Goal: Task Accomplishment & Management: Manage account settings

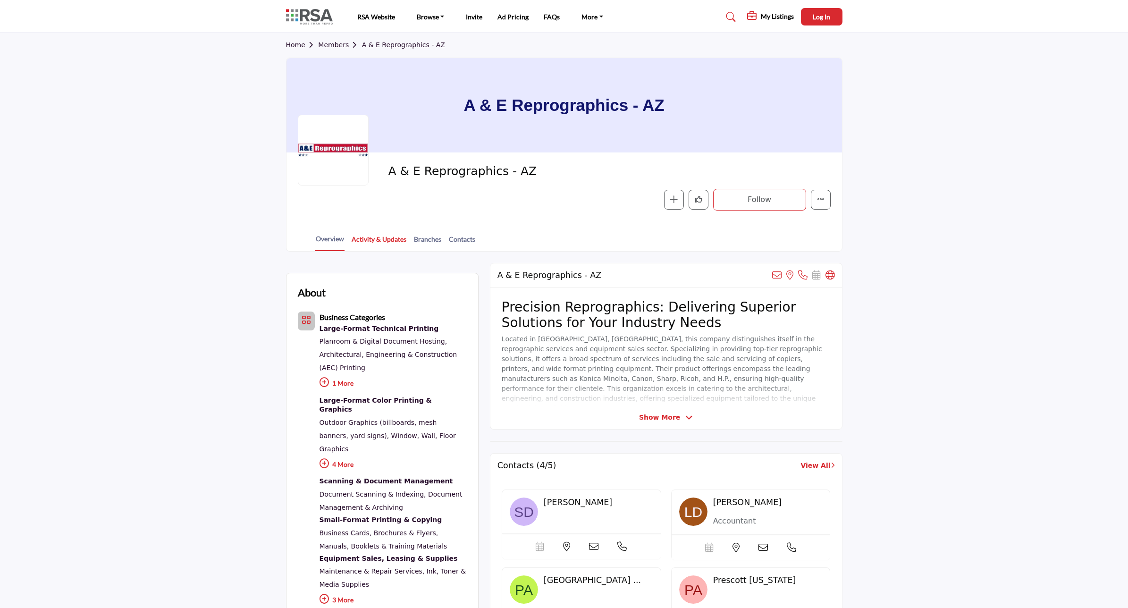
click at [372, 236] on link "Activity & Updates" at bounding box center [379, 242] width 56 height 17
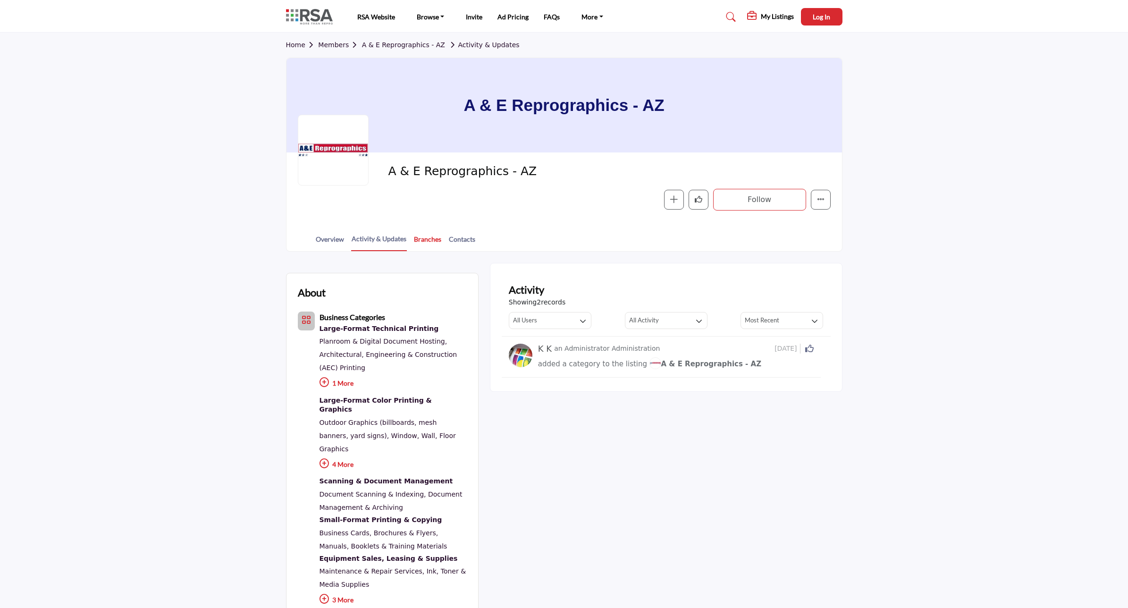
click at [421, 239] on link "Branches" at bounding box center [427, 242] width 28 height 17
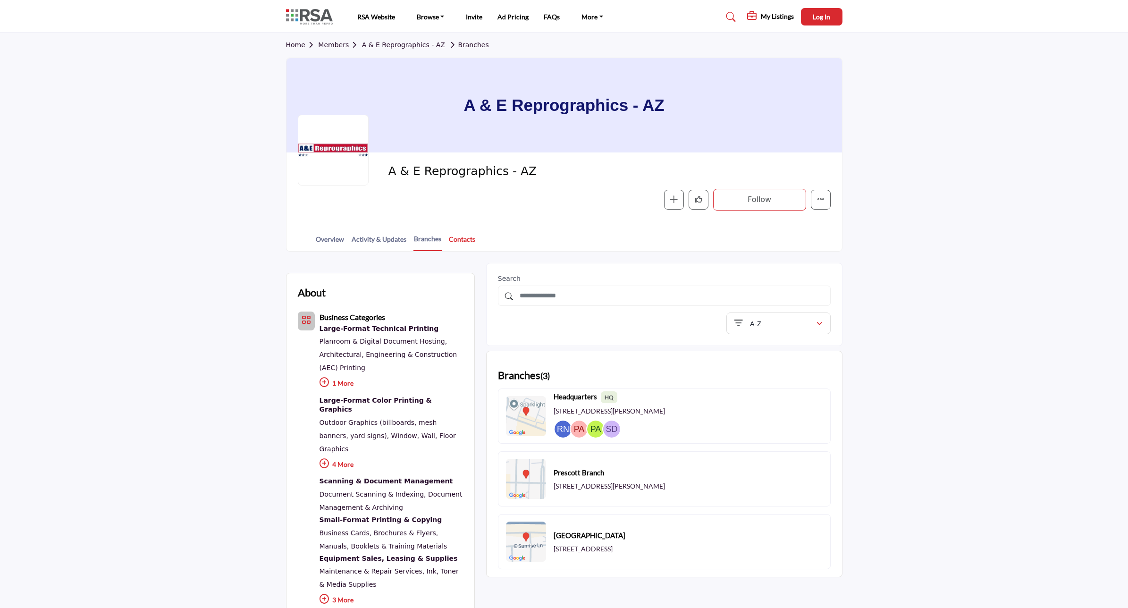
click at [462, 241] on link "Contacts" at bounding box center [461, 242] width 27 height 17
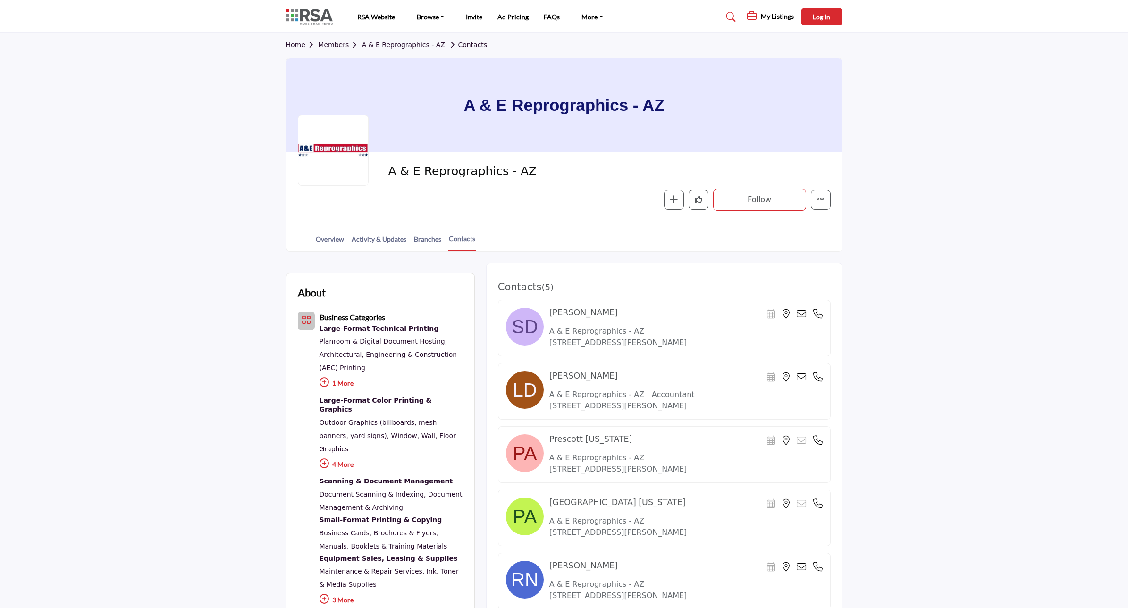
click at [329, 43] on link "Members" at bounding box center [339, 45] width 43 height 8
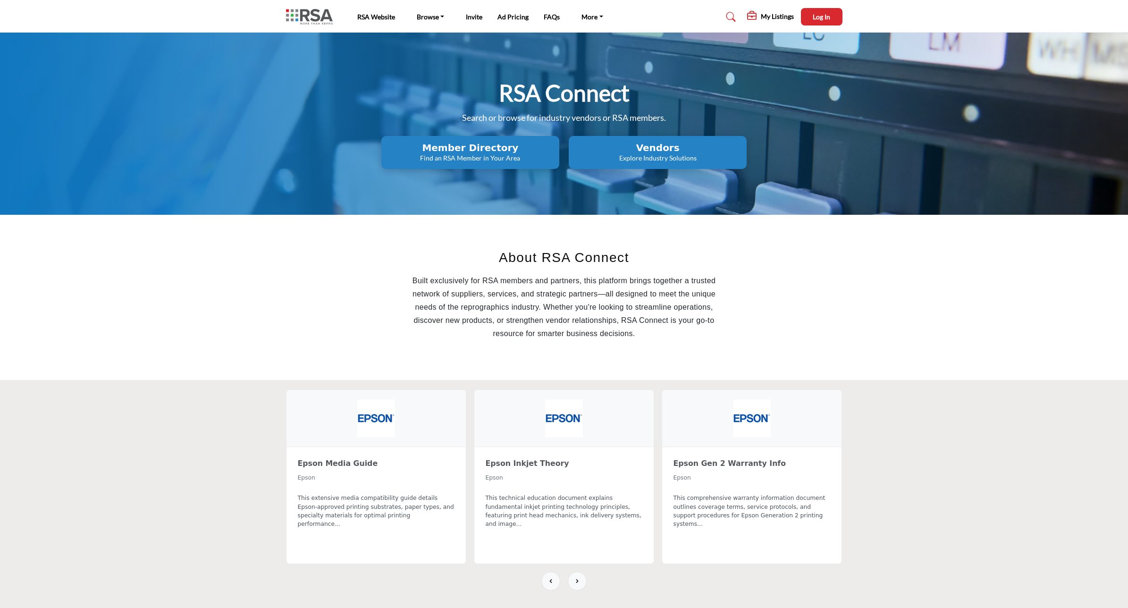
click at [556, 159] on p "Explore Industry Solutions" at bounding box center [470, 157] width 172 height 9
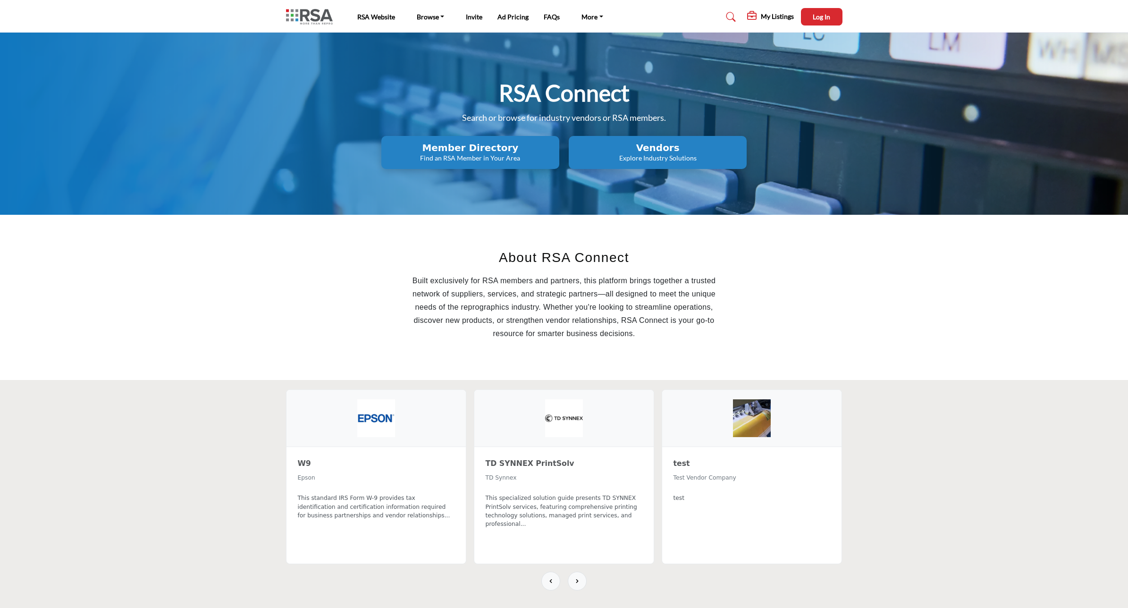
click at [463, 151] on h2 "Member Directory" at bounding box center [470, 147] width 172 height 11
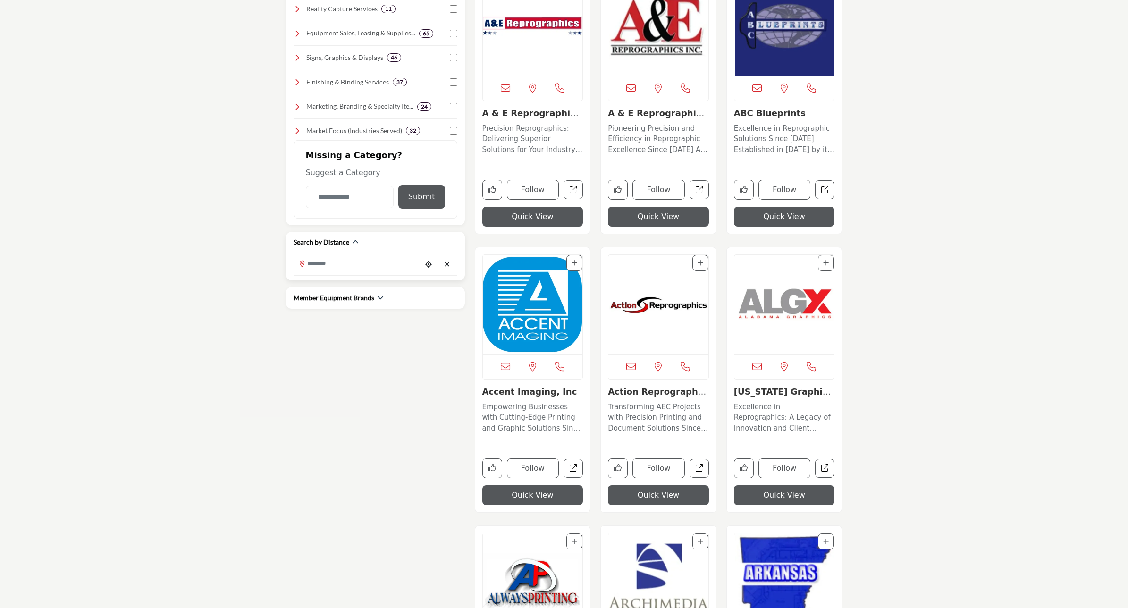
scroll to position [295, 0]
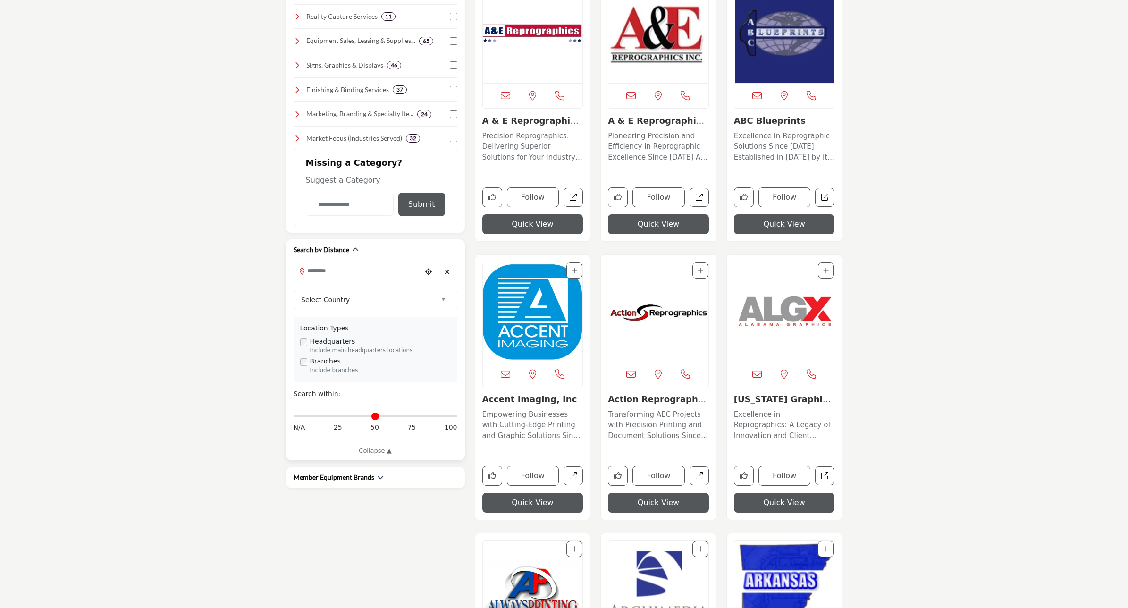
click at [363, 277] on input "Search Location" at bounding box center [357, 271] width 127 height 18
type input "*"
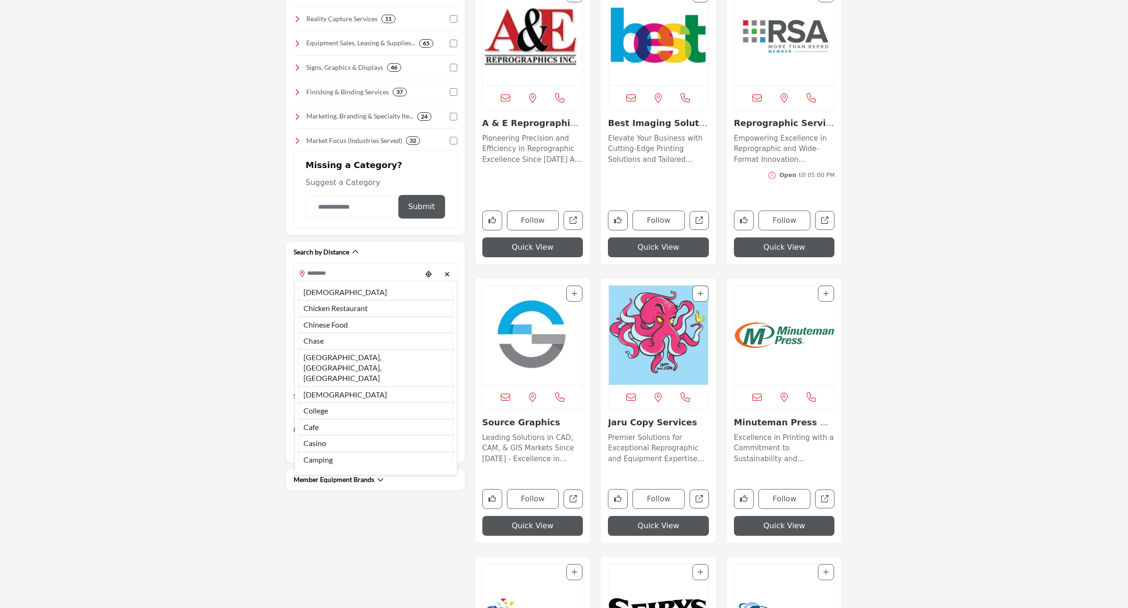
scroll to position [295, 0]
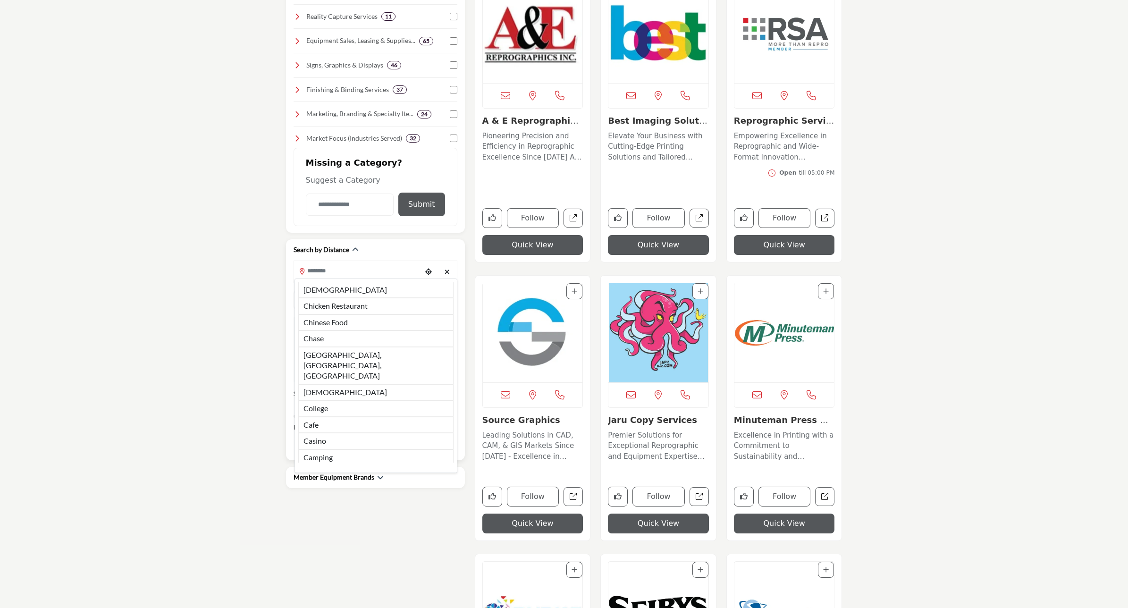
click at [327, 273] on input "Search Location" at bounding box center [357, 271] width 127 height 18
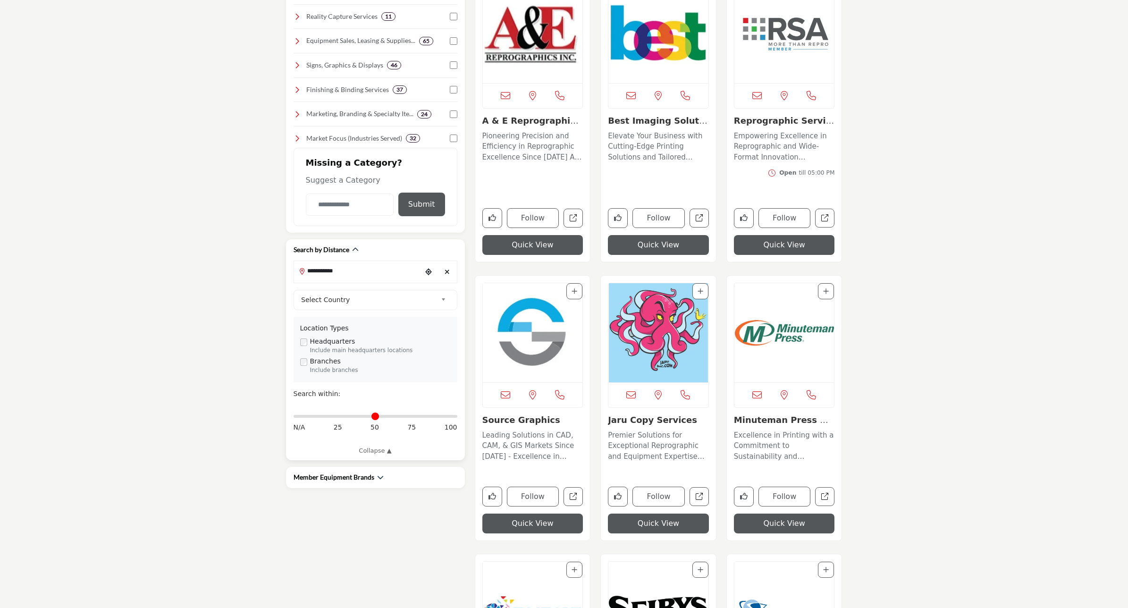
click at [376, 269] on input "**********" at bounding box center [357, 271] width 127 height 18
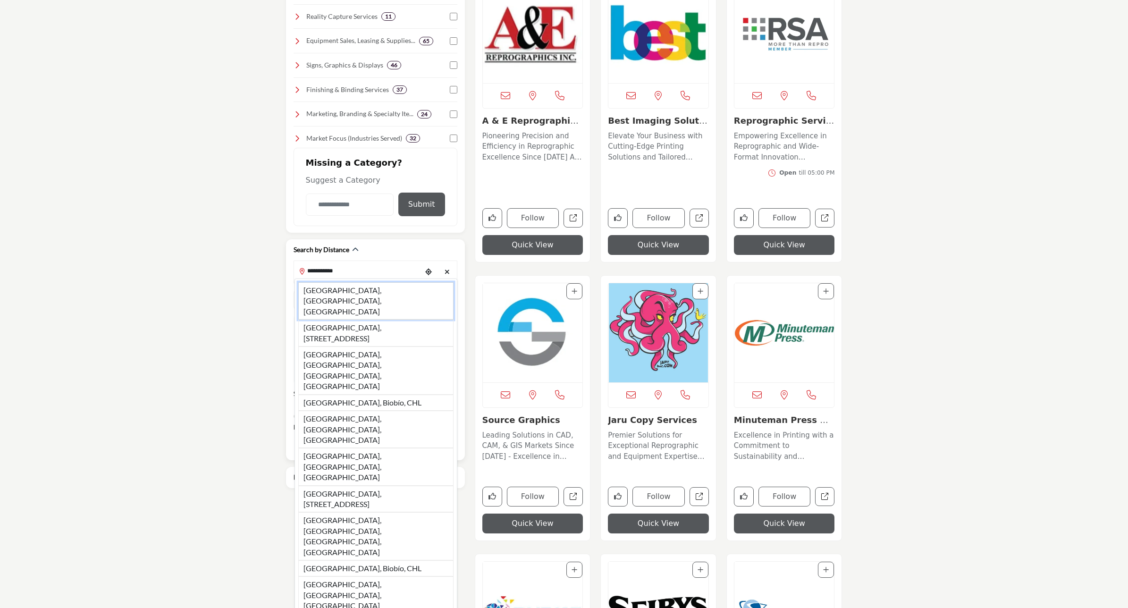
click at [354, 294] on li "Los Angeles, CA, USA" at bounding box center [375, 300] width 155 height 37
type input "**********"
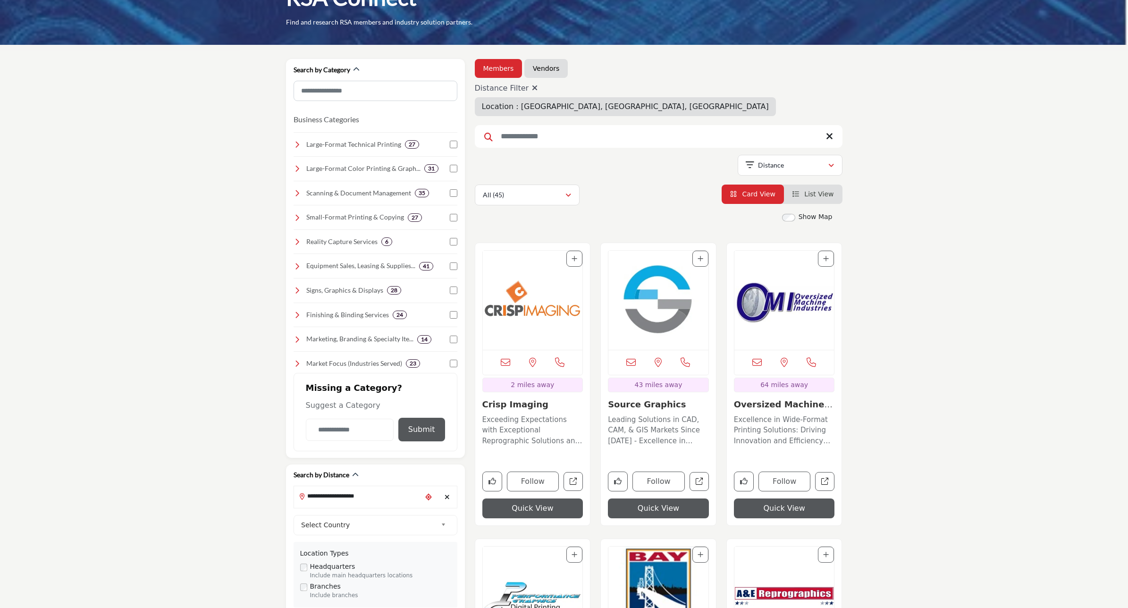
scroll to position [236, 0]
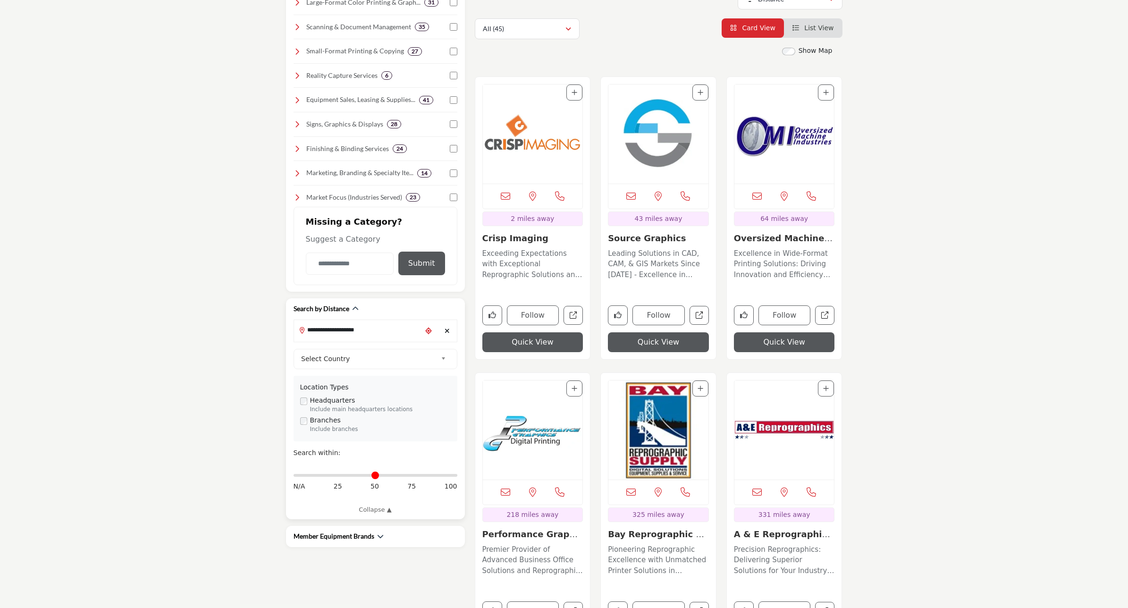
type input "**"
click at [420, 476] on input "Distance in miles" at bounding box center [376, 475] width 164 height 2
click at [452, 478] on div "**********" at bounding box center [376, 428] width 164 height 172
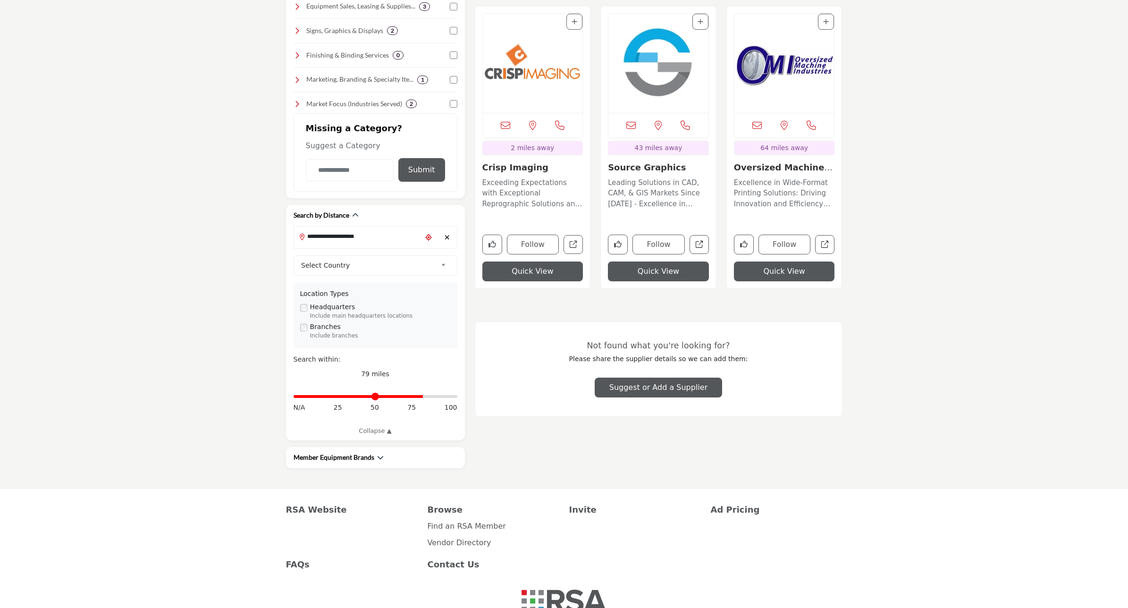
scroll to position [354, 0]
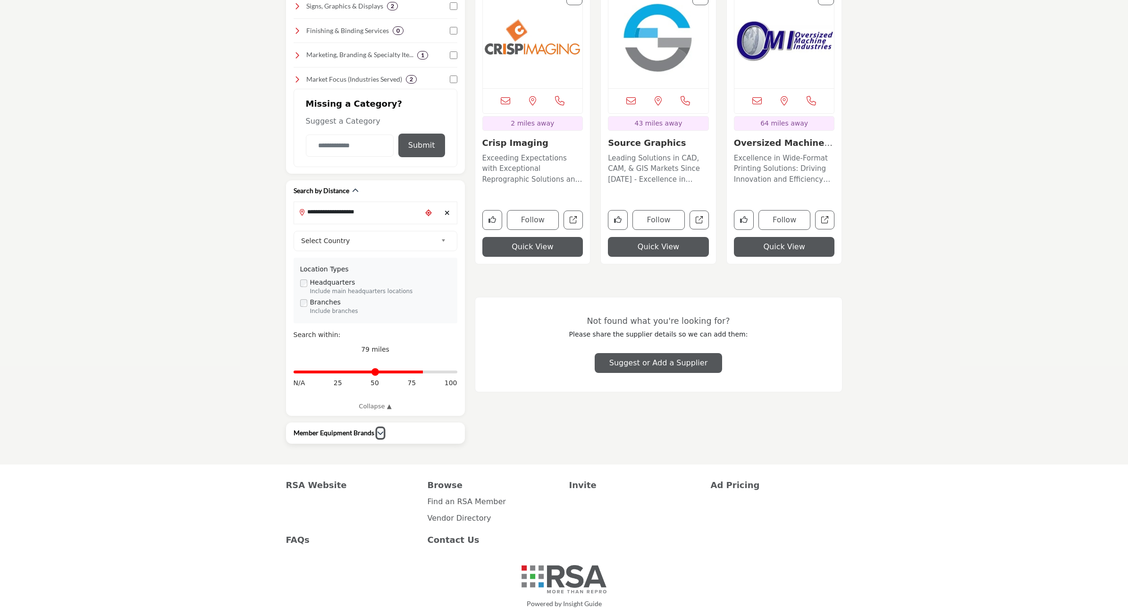
click at [377, 435] on icon "button" at bounding box center [380, 432] width 7 height 7
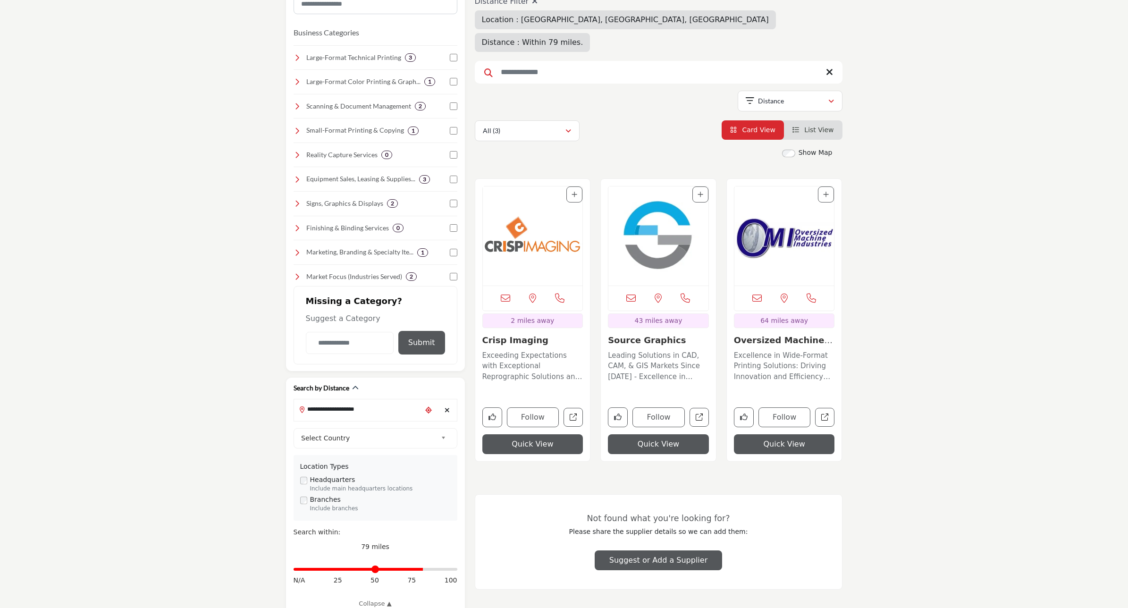
scroll to position [118, 0]
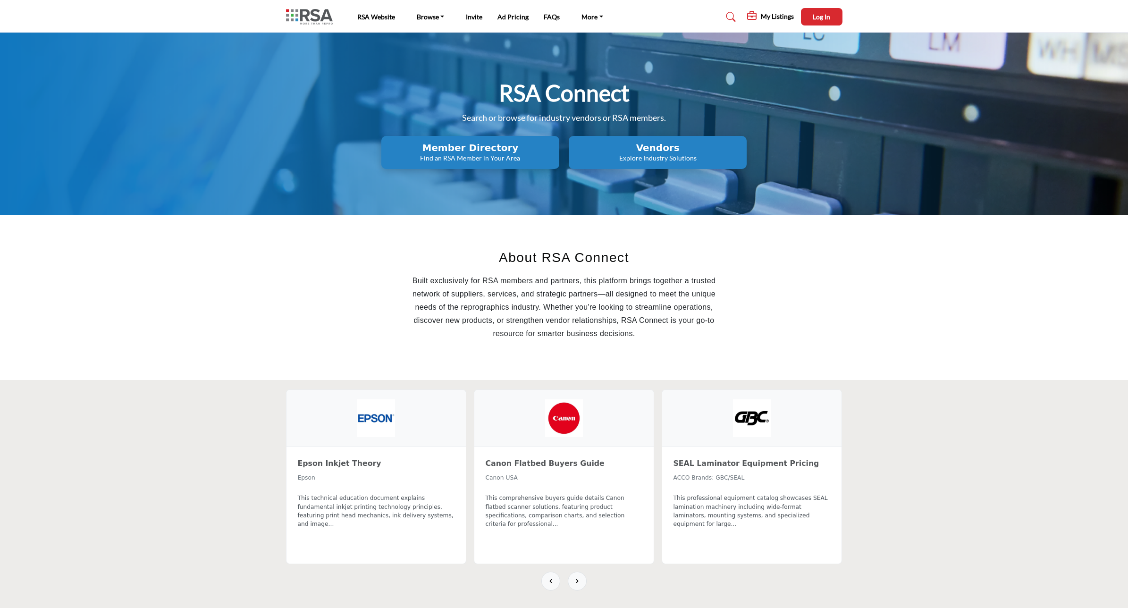
click at [516, 161] on p "Find an RSA Member in Your Area" at bounding box center [470, 157] width 172 height 9
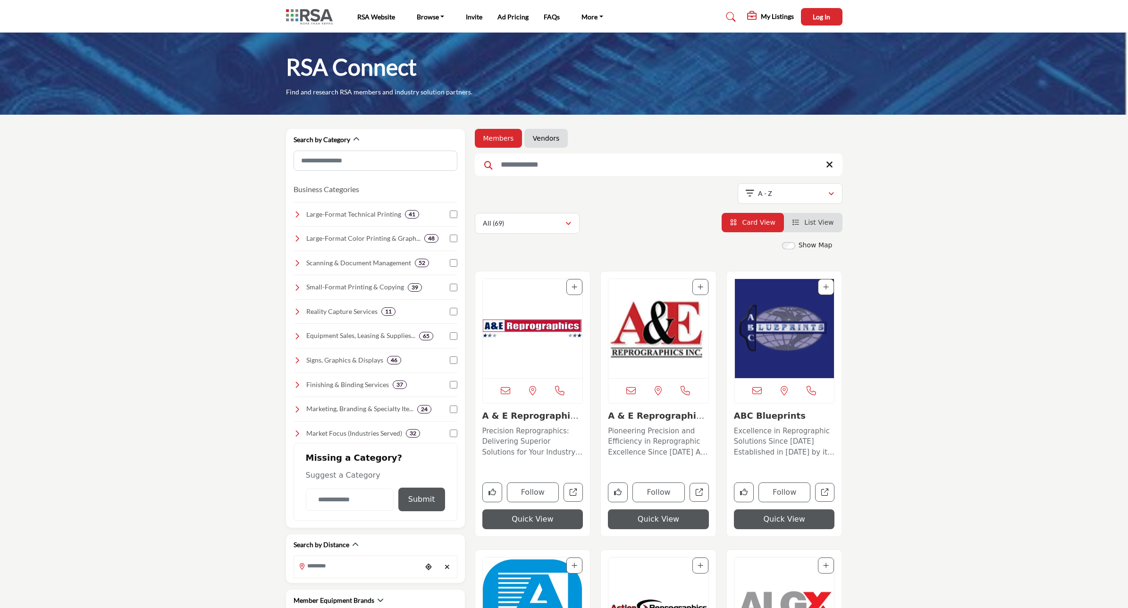
click at [590, 163] on input "Search Keyword" at bounding box center [659, 164] width 368 height 23
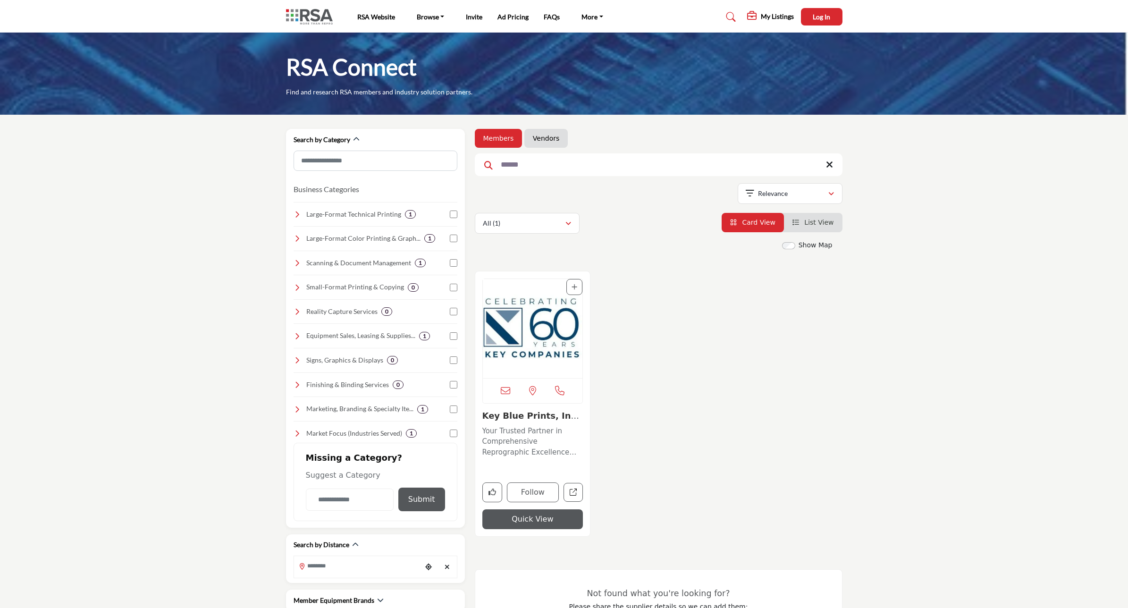
type input "******"
drag, startPoint x: 543, startPoint y: 163, endPoint x: 478, endPoint y: 159, distance: 65.2
click at [478, 160] on input "******" at bounding box center [659, 164] width 368 height 23
click at [826, 165] on icon at bounding box center [829, 164] width 7 height 9
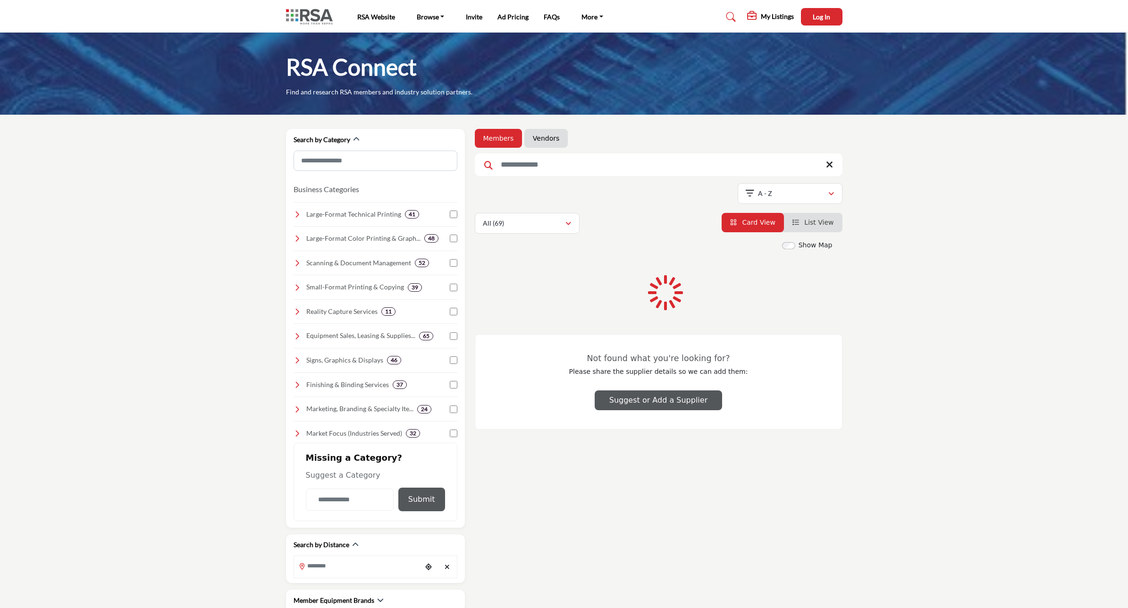
click at [551, 136] on link "Vendors" at bounding box center [546, 138] width 26 height 9
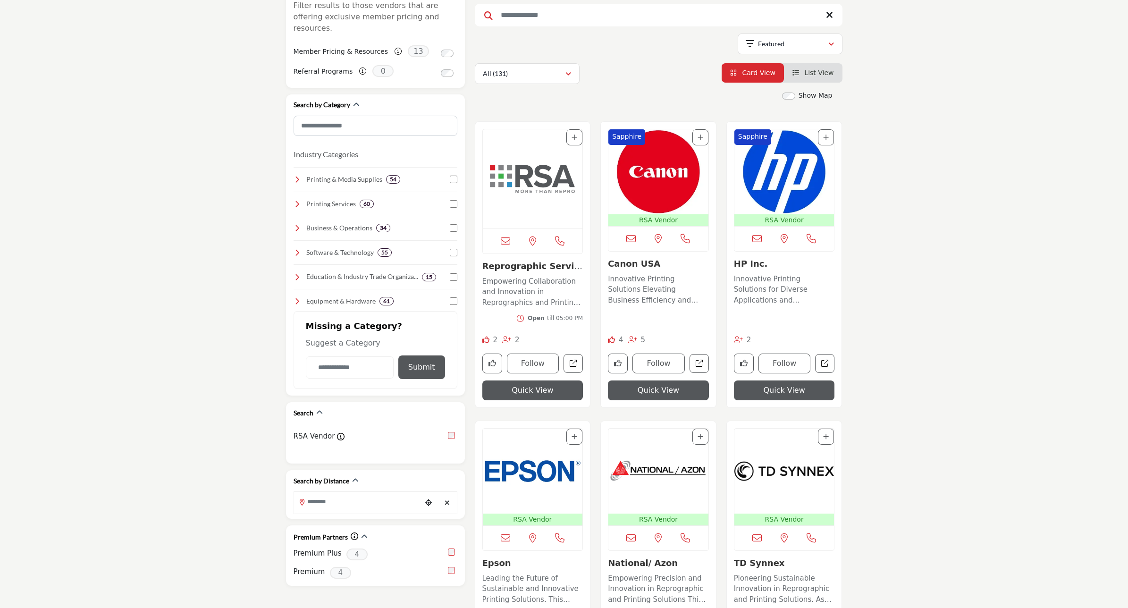
scroll to position [177, 0]
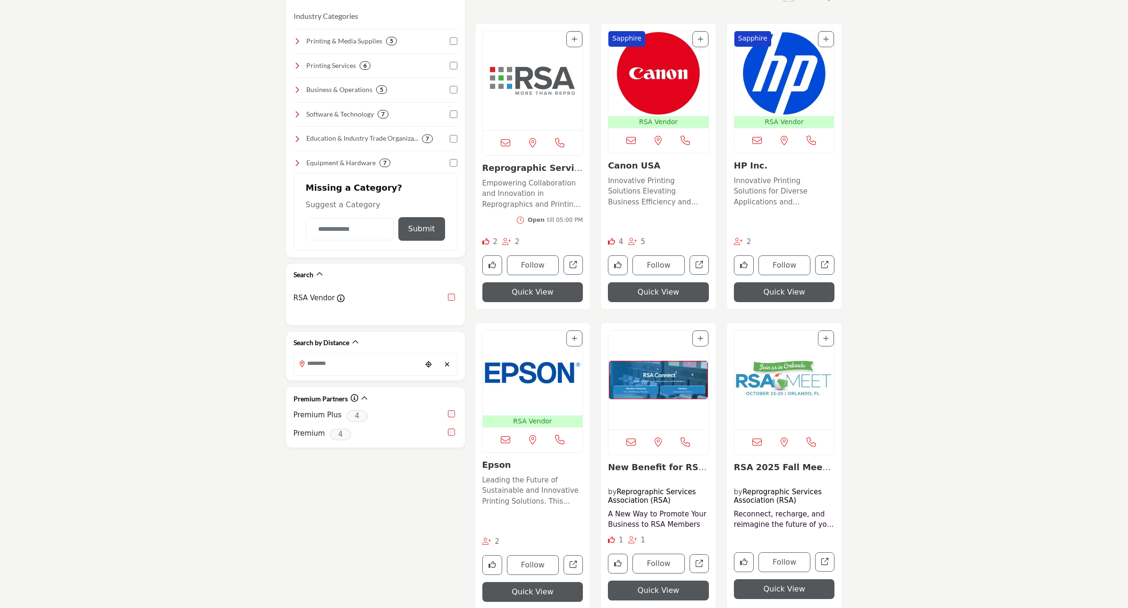
scroll to position [177, 0]
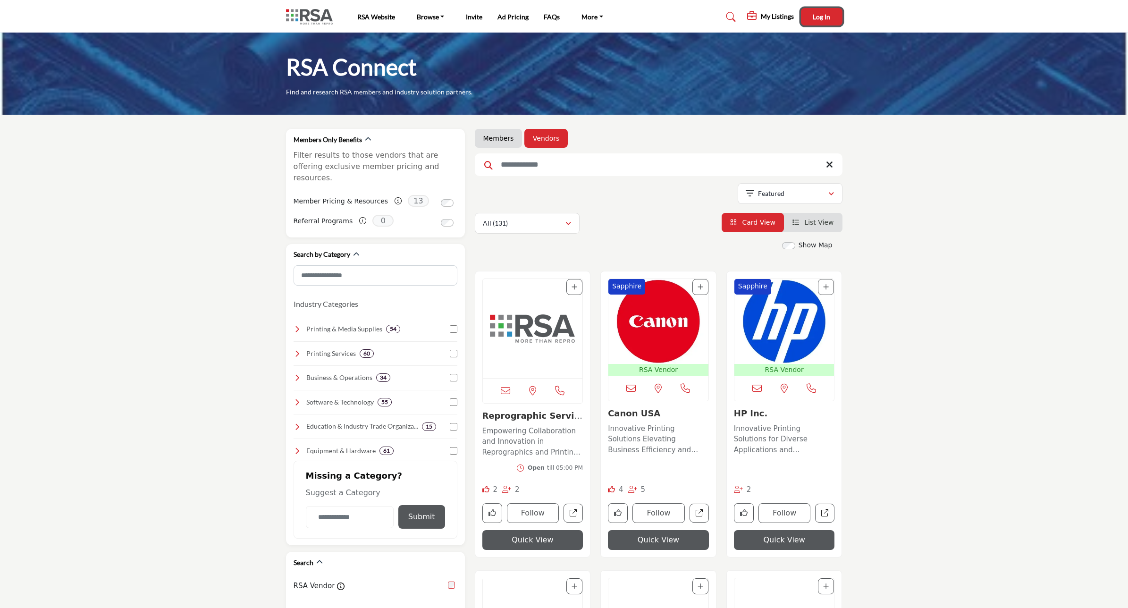
click at [821, 17] on span "Log In" at bounding box center [821, 17] width 17 height 8
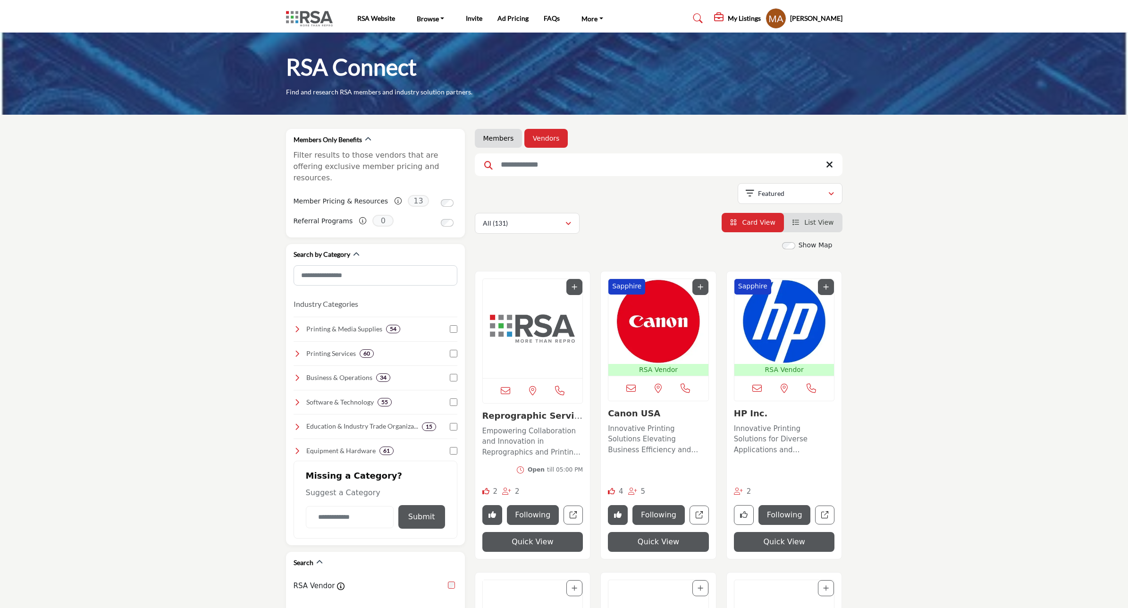
click at [815, 9] on div "[PERSON_NAME] My Profile My Interests My Lists My Vendors My RFPs My Listings S…" at bounding box center [803, 18] width 77 height 21
click at [817, 17] on h5 "[PERSON_NAME]" at bounding box center [816, 18] width 52 height 9
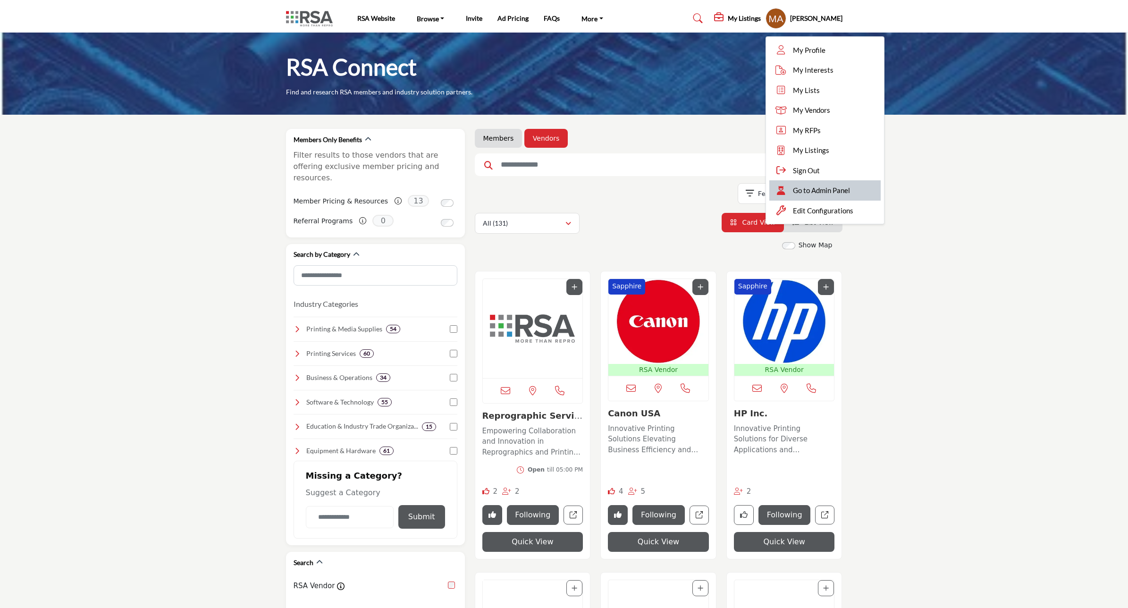
click at [793, 192] on span "Go to Admin Panel" at bounding box center [821, 190] width 57 height 11
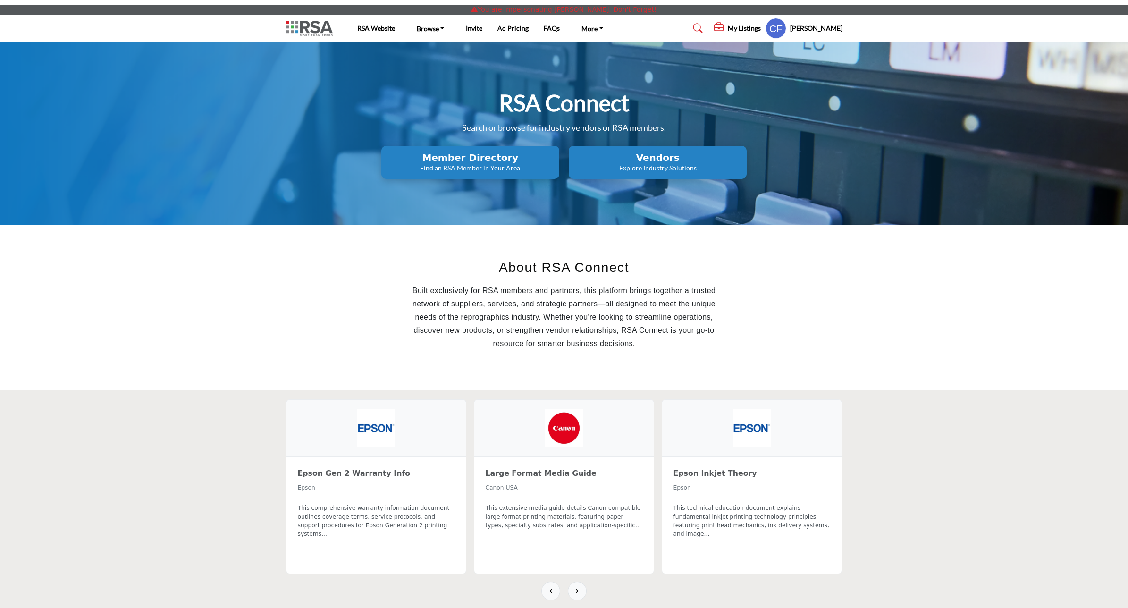
drag, startPoint x: 666, startPoint y: 156, endPoint x: 674, endPoint y: 156, distance: 8.0
click at [556, 156] on h2 "Vendors" at bounding box center [470, 157] width 172 height 11
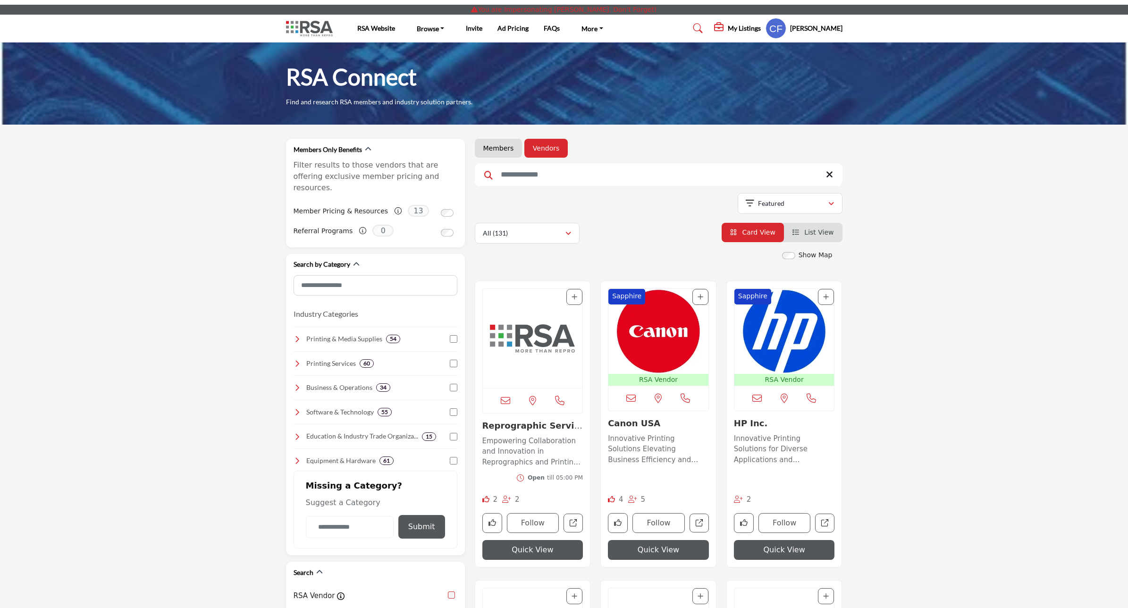
click at [744, 29] on h5 "My Listings" at bounding box center [744, 28] width 33 height 8
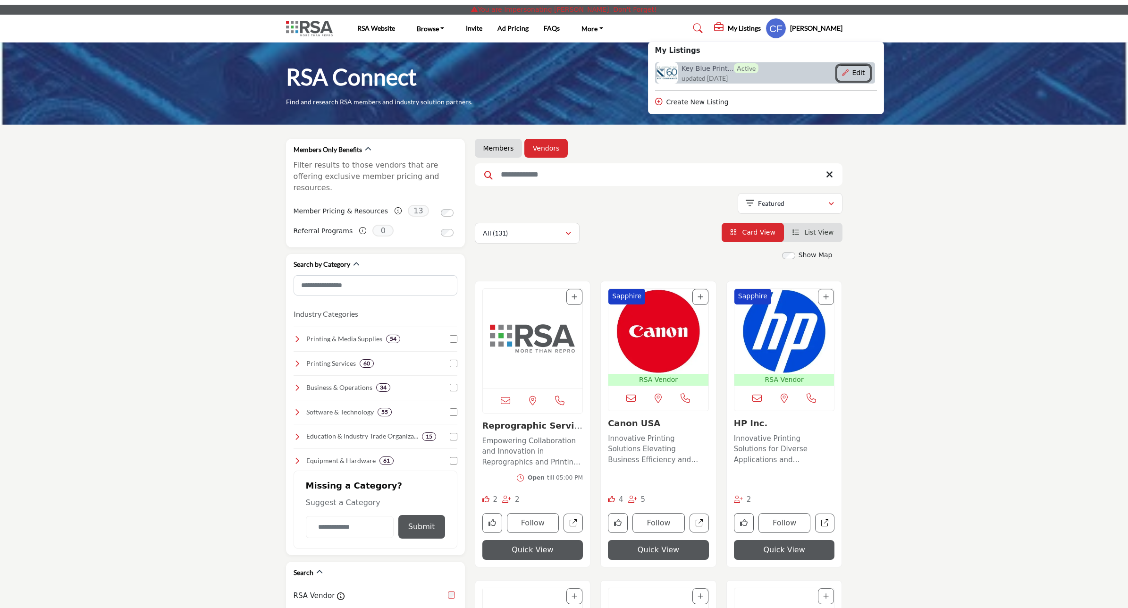
click at [858, 72] on button "Edit" at bounding box center [854, 73] width 34 height 16
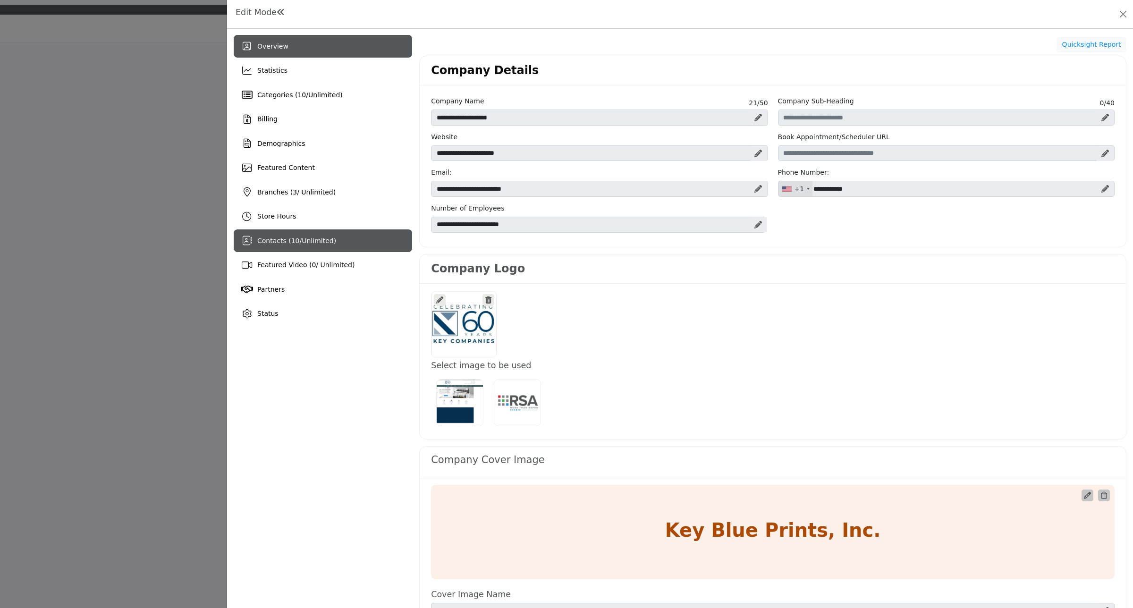
click at [316, 241] on span "Unlimited" at bounding box center [318, 241] width 32 height 8
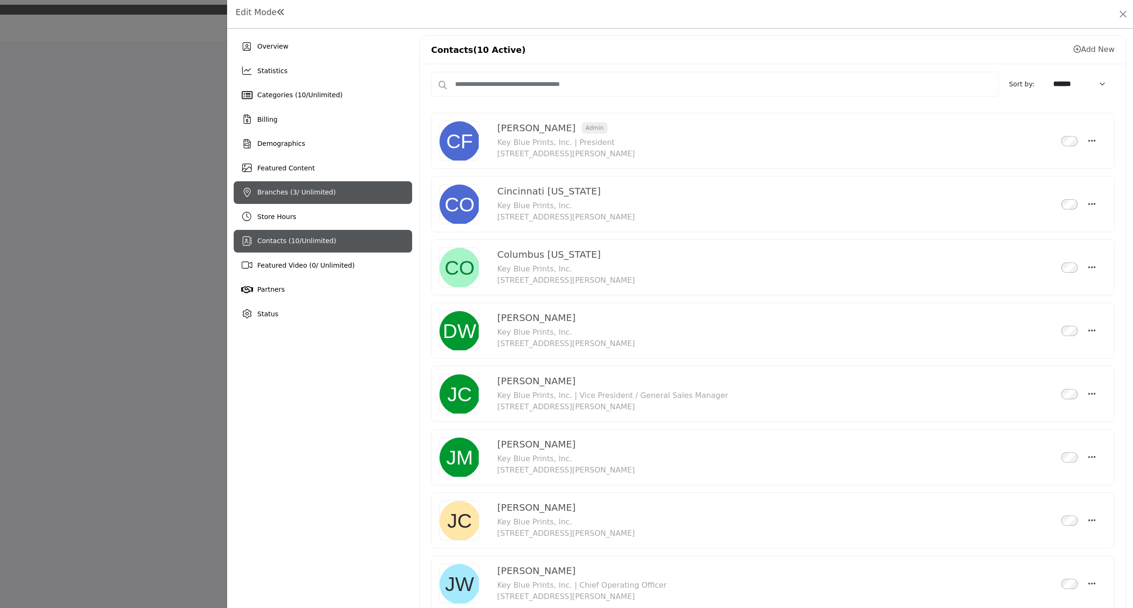
click at [294, 190] on span "Branches ( 3 / Unlimited)" at bounding box center [296, 192] width 78 height 8
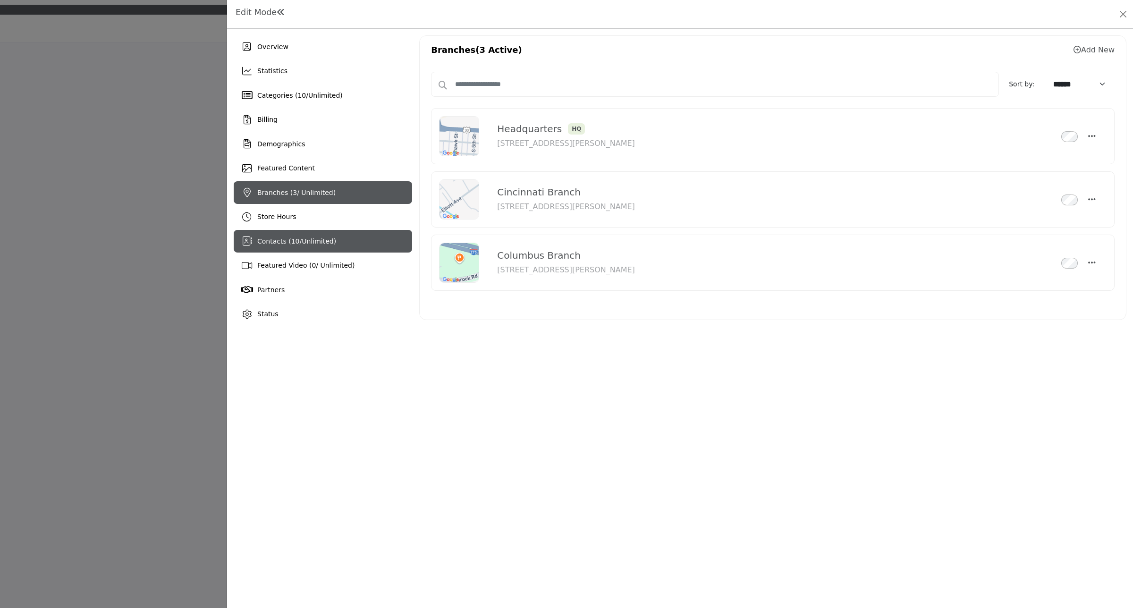
click at [282, 242] on span "Contacts ( 10 / Unlimited )" at bounding box center [296, 241] width 79 height 8
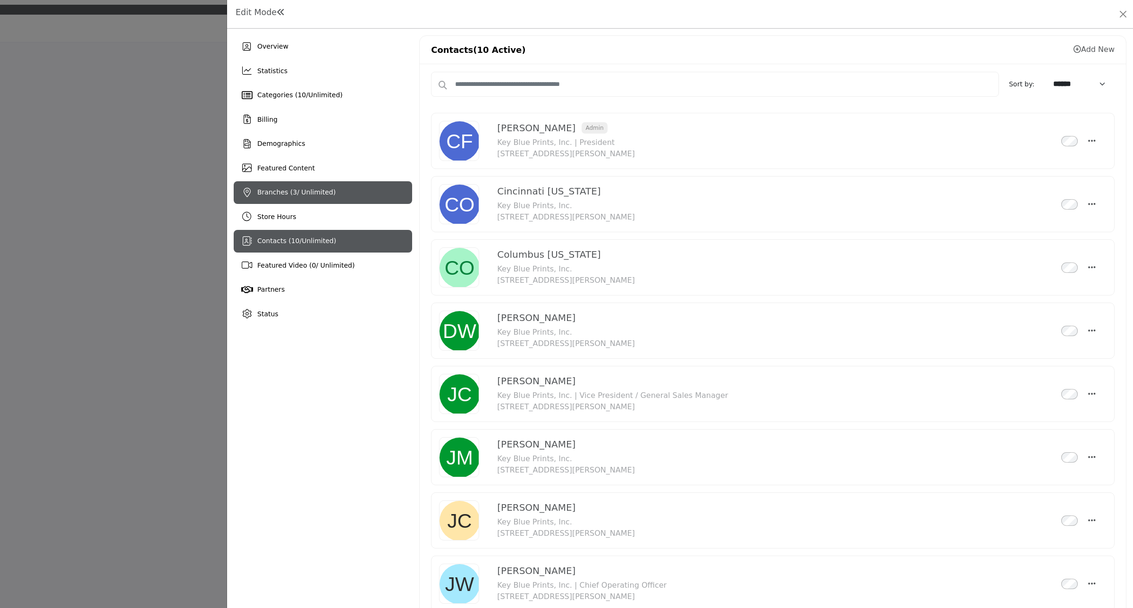
click at [281, 193] on span "Branches ( 3 / Unlimited)" at bounding box center [296, 192] width 78 height 8
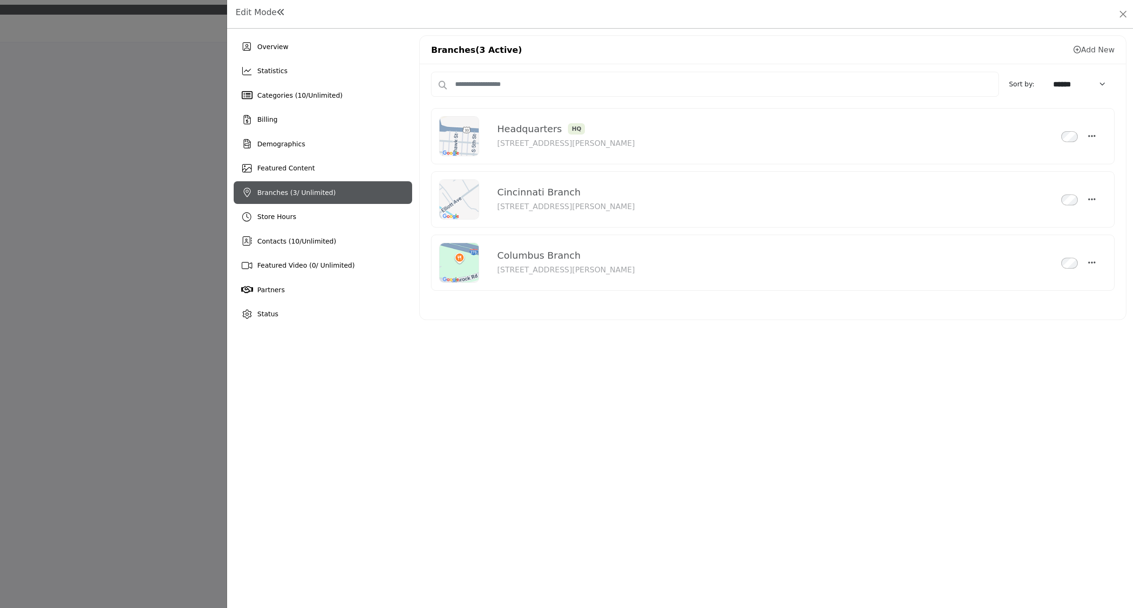
click at [1098, 200] on div "Cincinnati Branch Inactive 411 Elliott Ave, Cincinnati, OH 45215-5413, USA Pin …" at bounding box center [772, 199] width 667 height 40
click at [1095, 200] on div "Cincinnati Branch Inactive 411 Elliott Ave, Cincinnati, OH 45215-5413, USA Pin …" at bounding box center [772, 199] width 667 height 40
click at [1093, 201] on icon "button" at bounding box center [1092, 199] width 8 height 8
click at [1041, 270] on link "Edit" at bounding box center [1047, 267] width 92 height 17
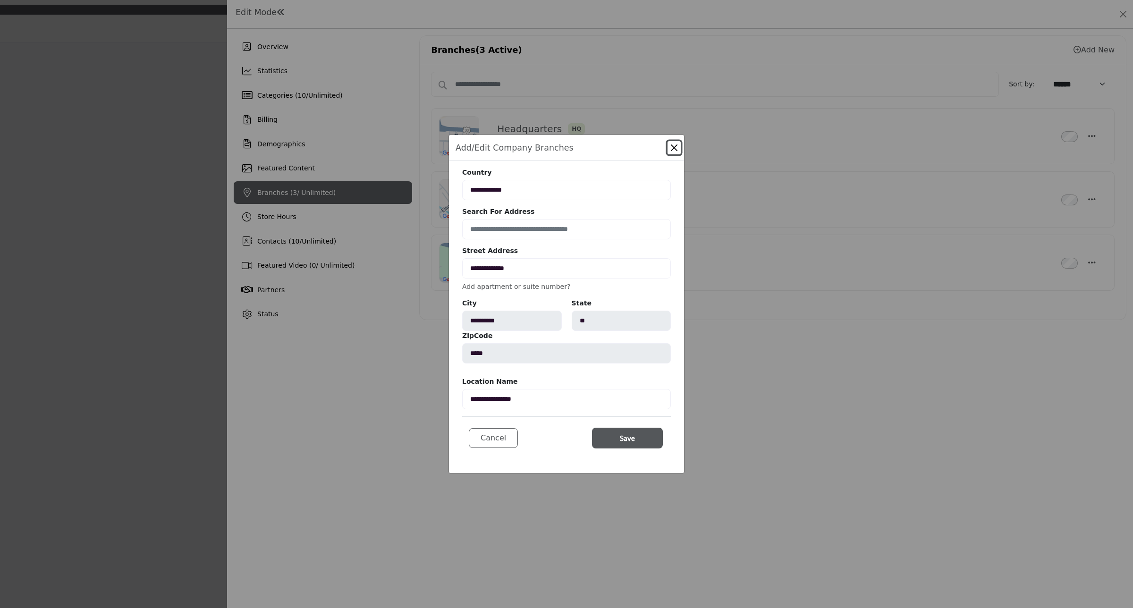
click at [675, 148] on button "Close" at bounding box center [673, 147] width 13 height 13
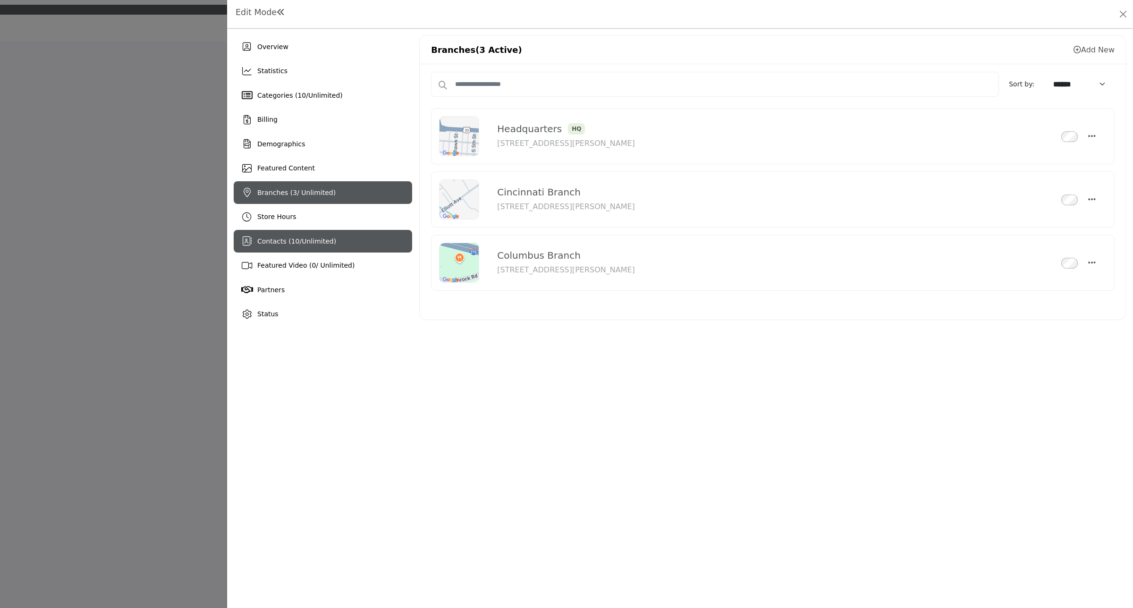
click at [284, 237] on span "Contacts ( 10 / Unlimited )" at bounding box center [296, 241] width 79 height 8
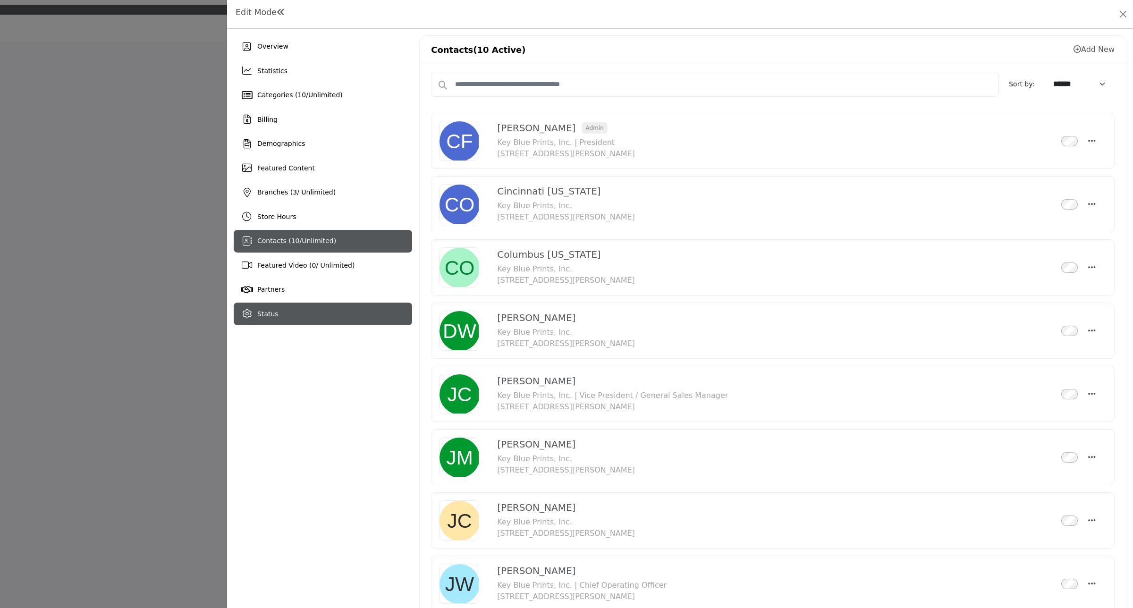
click at [263, 311] on span "Status" at bounding box center [267, 314] width 21 height 8
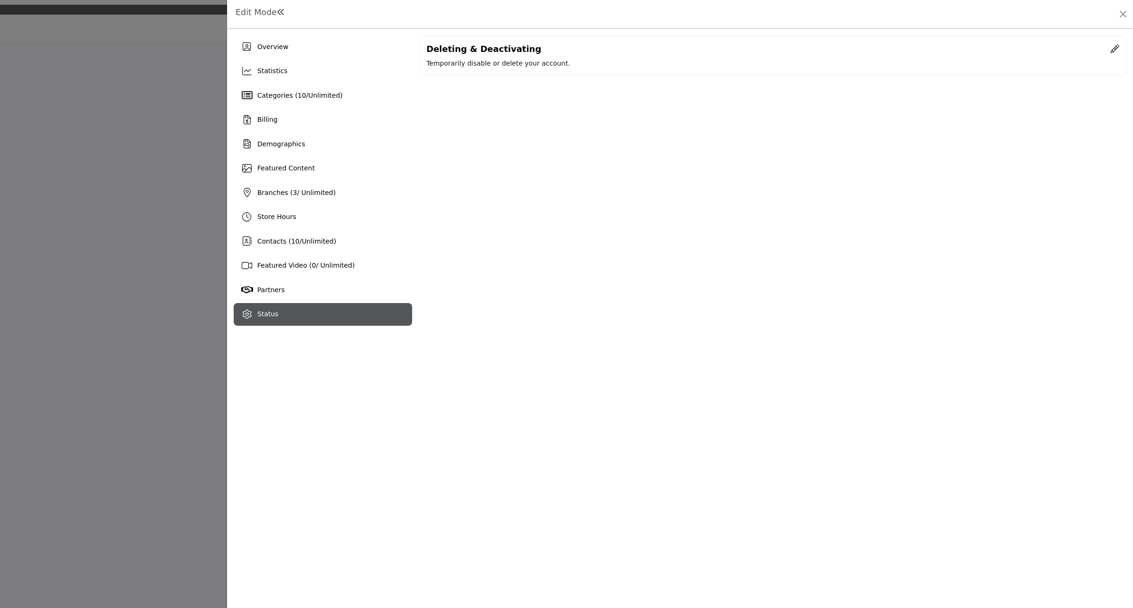
click at [286, 310] on div "Status" at bounding box center [323, 314] width 178 height 23
drag, startPoint x: 286, startPoint y: 310, endPoint x: 395, endPoint y: 402, distance: 142.3
click at [395, 402] on div "Overview Statistics Categories ( 10 / Unlimited ) Billing 3 10 )" at bounding box center [680, 318] width 906 height 579
click at [1115, 52] on icon at bounding box center [1114, 48] width 8 height 8
click at [1104, 129] on button "Cancel" at bounding box center [1095, 125] width 47 height 21
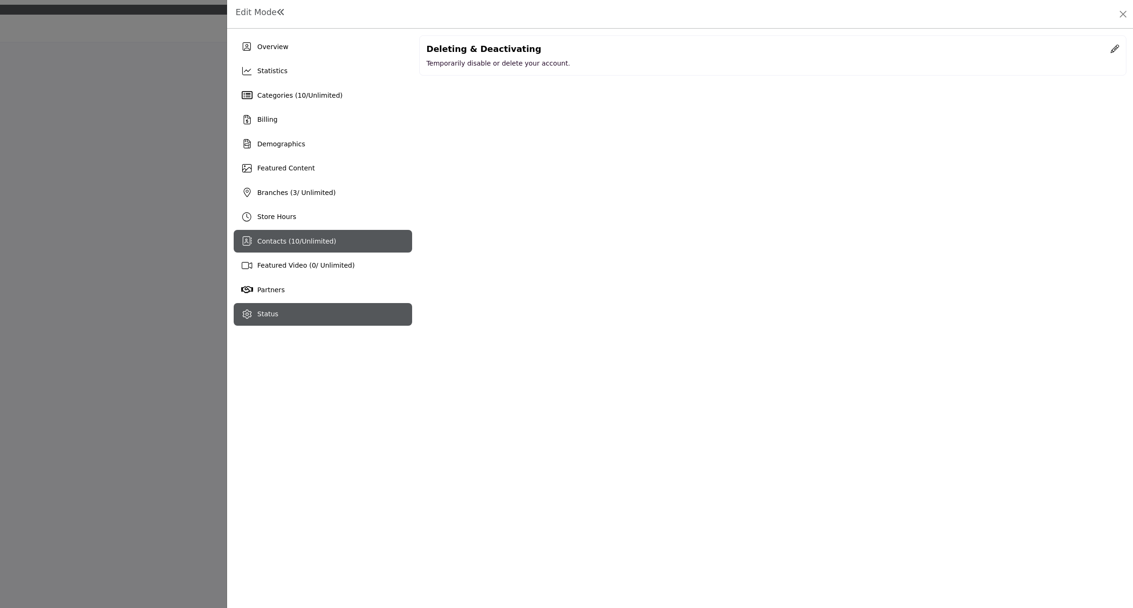
click at [291, 237] on span "10" at bounding box center [295, 241] width 8 height 8
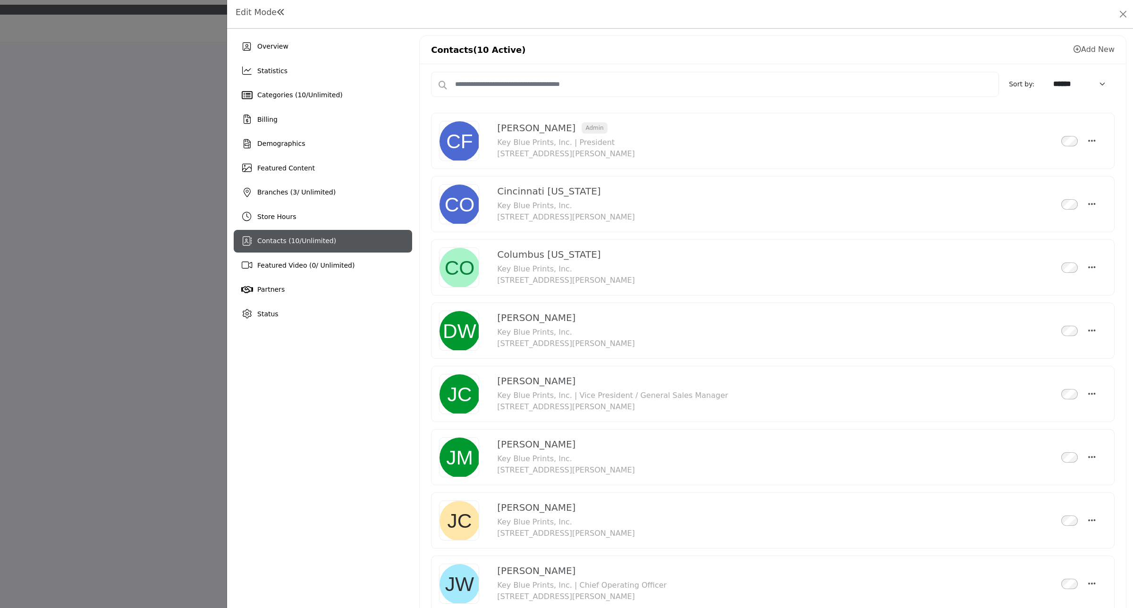
click at [151, 305] on div at bounding box center [566, 304] width 1133 height 608
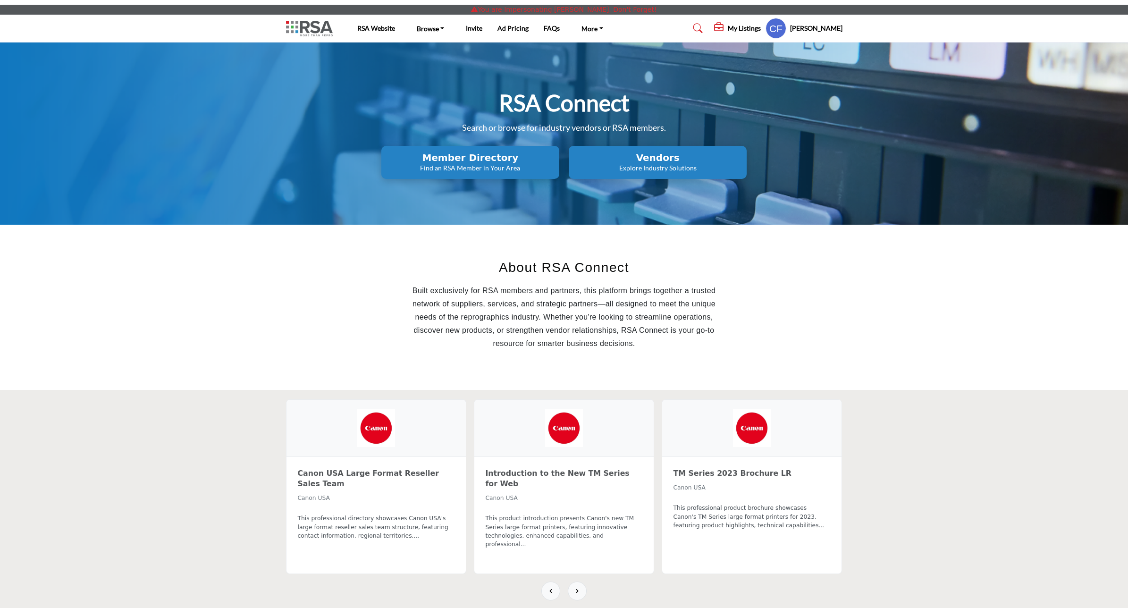
click at [556, 160] on h2 "Vendors" at bounding box center [470, 157] width 172 height 11
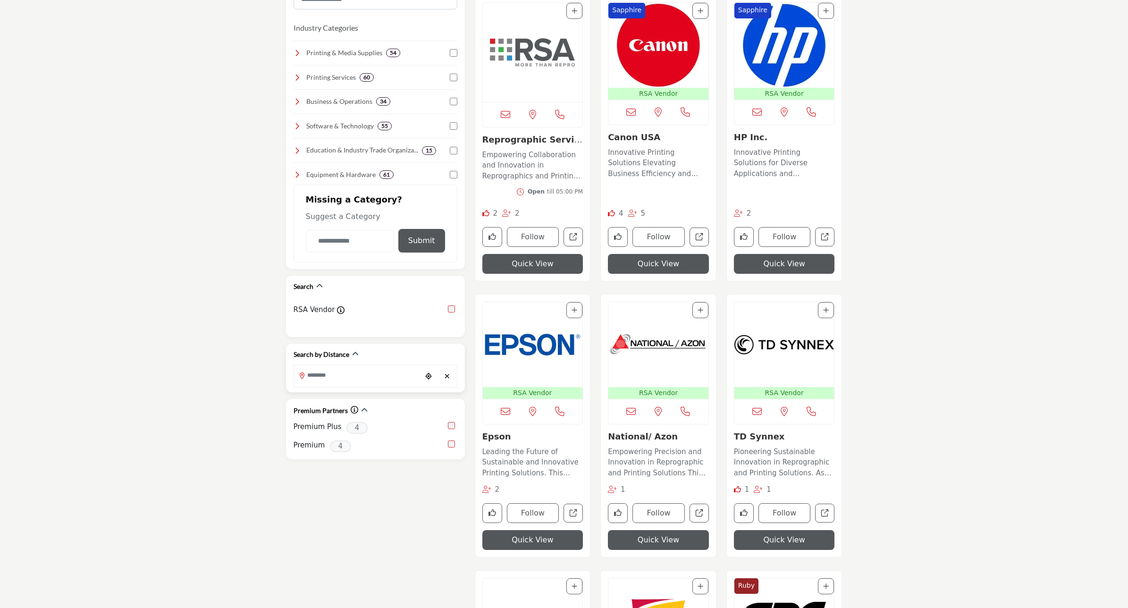
scroll to position [59, 0]
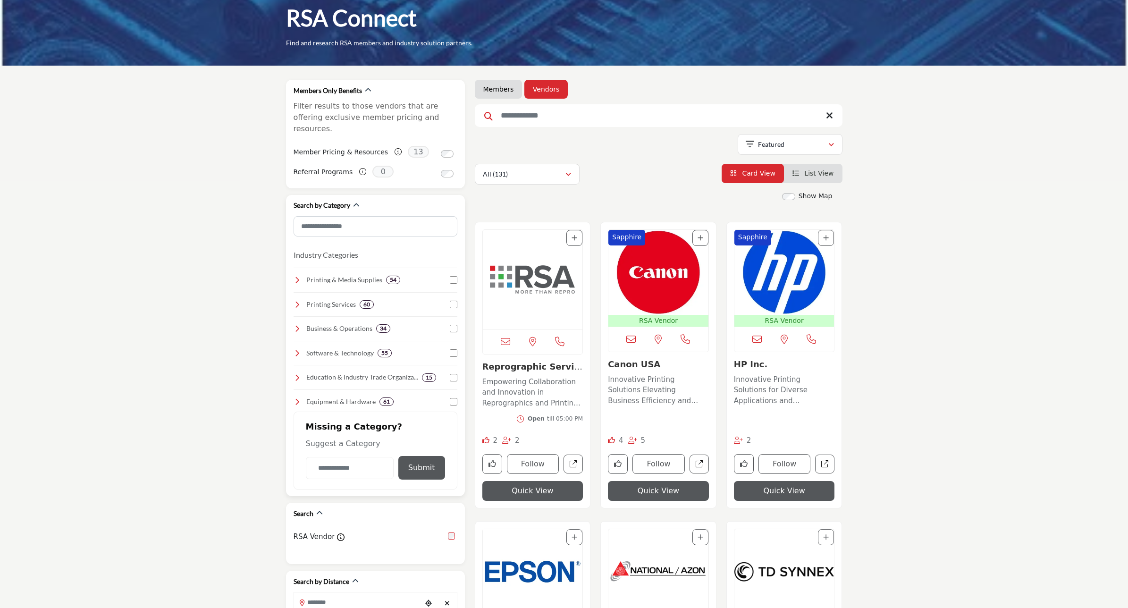
click at [298, 398] on icon at bounding box center [298, 402] width 8 height 8
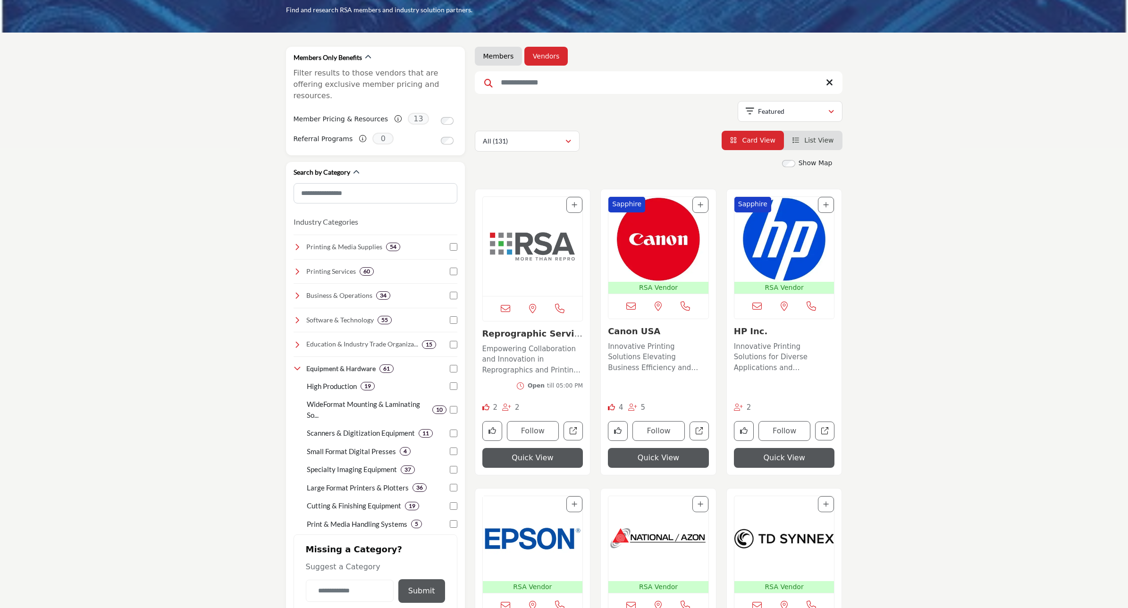
scroll to position [0, 0]
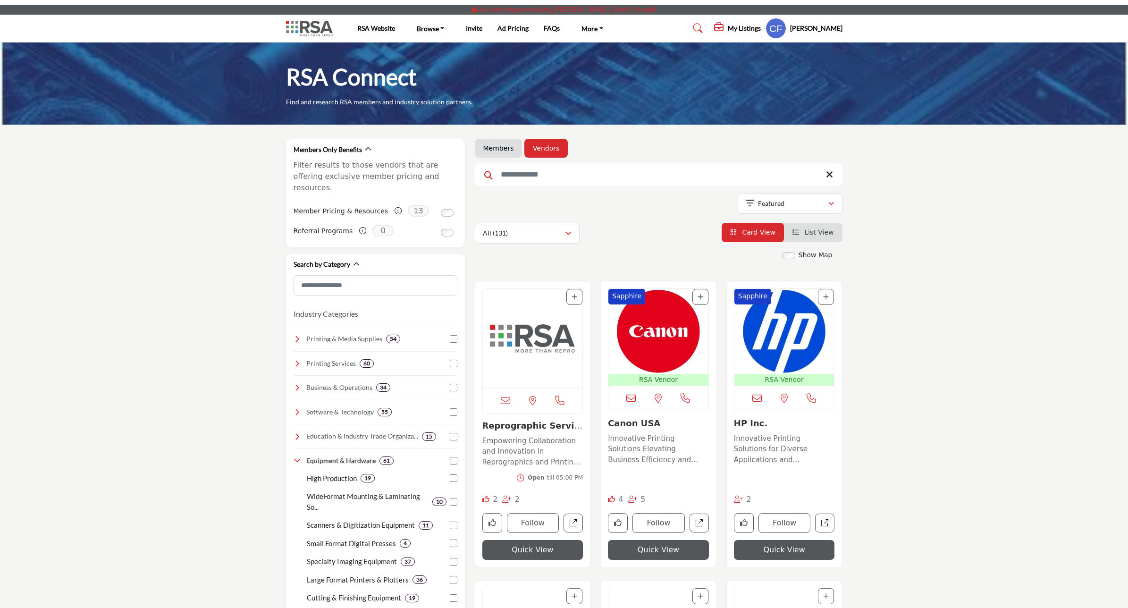
click at [827, 25] on h5 "[PERSON_NAME]" at bounding box center [816, 28] width 52 height 9
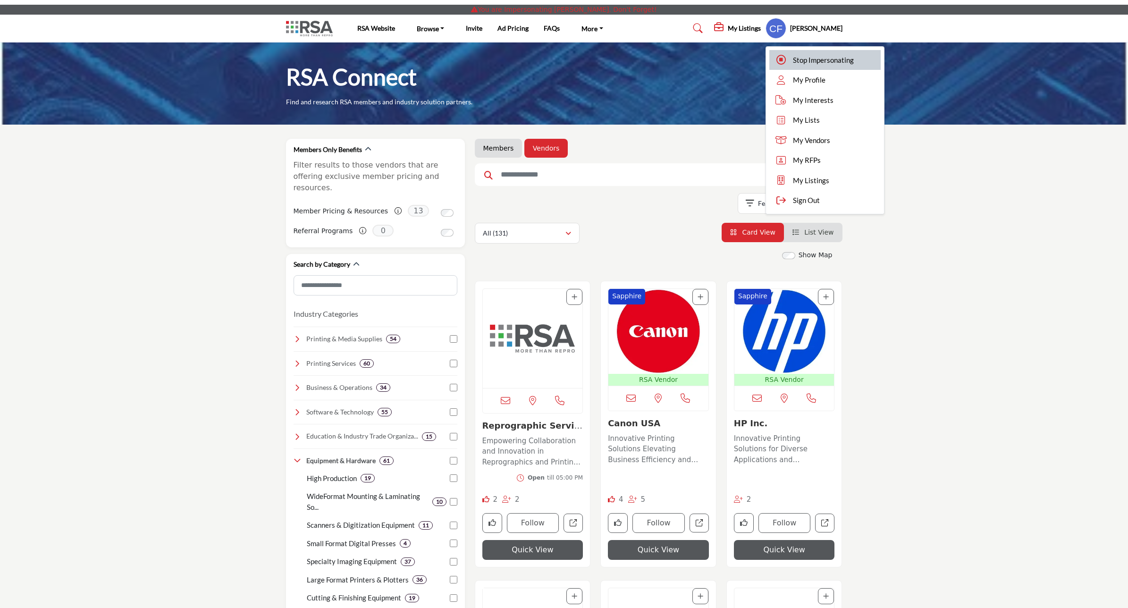
click at [831, 59] on span "Stop Impersonating" at bounding box center [823, 60] width 61 height 11
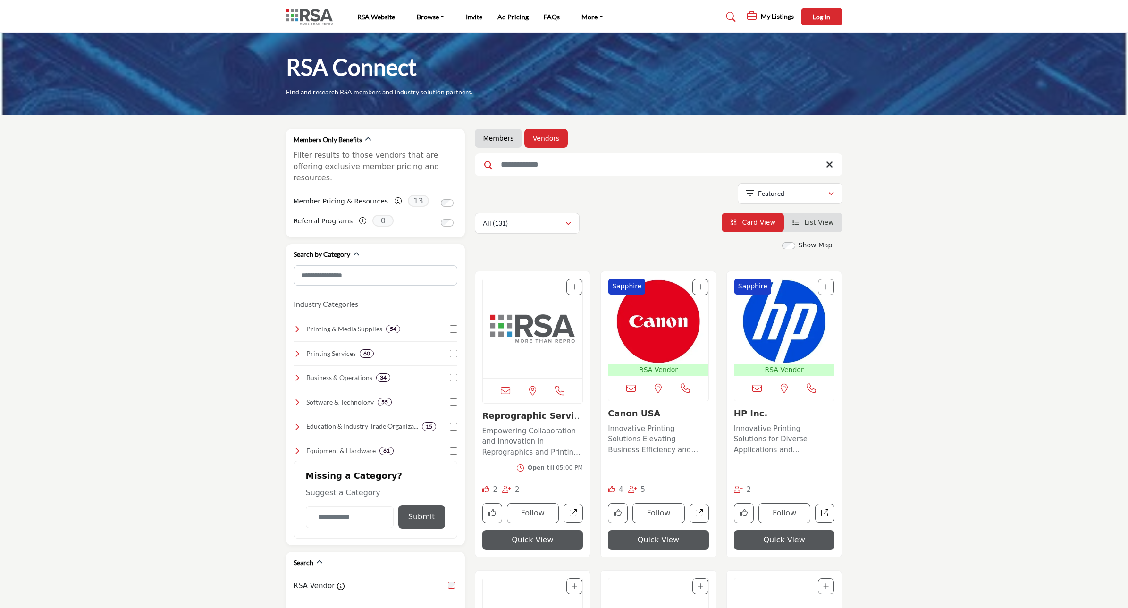
click at [495, 132] on li "Members" at bounding box center [499, 138] width 48 height 19
click at [499, 135] on link "Members" at bounding box center [498, 138] width 31 height 9
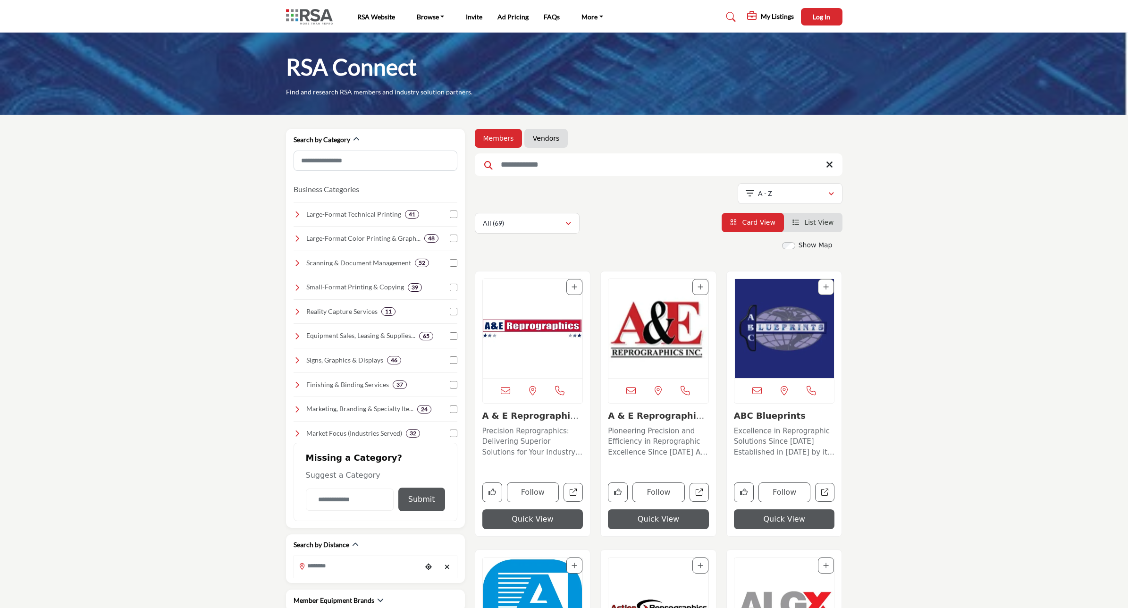
click at [541, 137] on link "Vendors" at bounding box center [546, 138] width 26 height 9
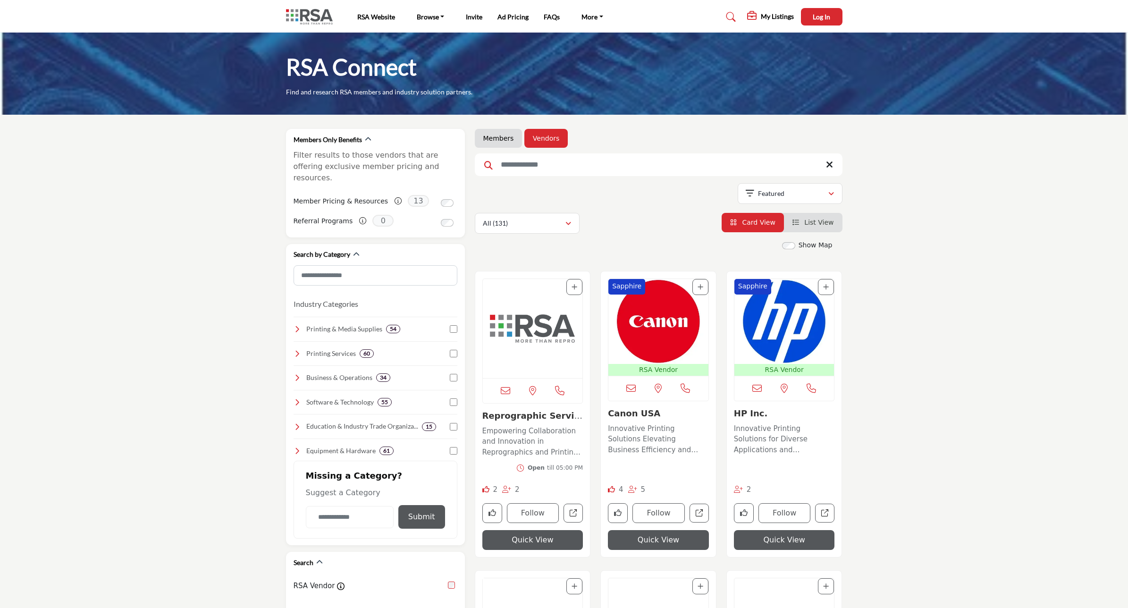
click at [538, 138] on link "Vendors" at bounding box center [546, 138] width 26 height 9
click at [296, 325] on icon at bounding box center [298, 329] width 8 height 8
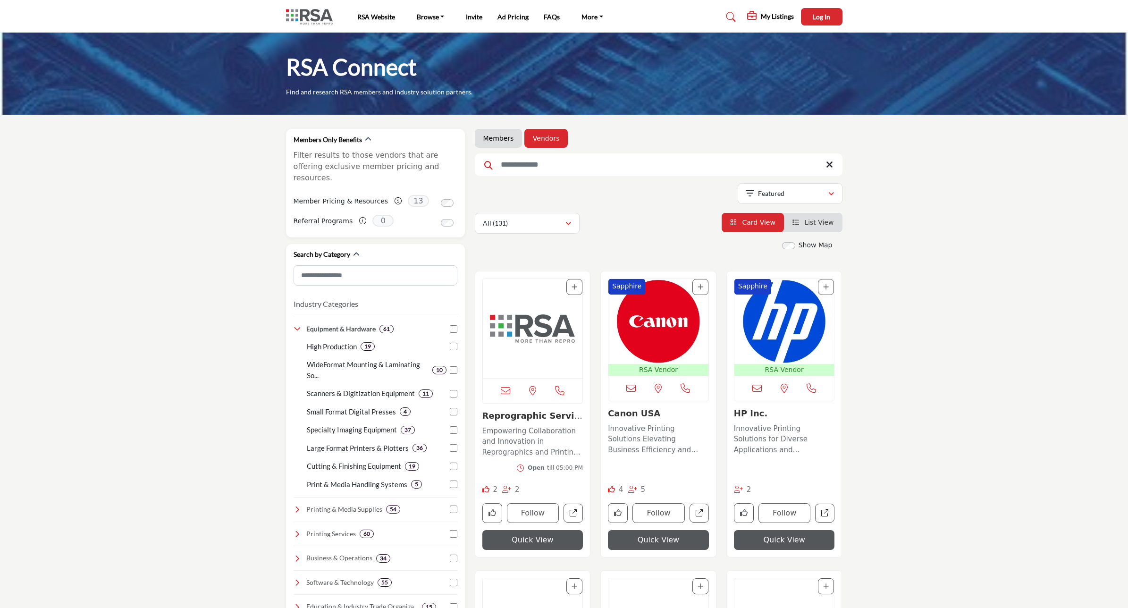
click at [385, 76] on h1 "RSA Connect" at bounding box center [351, 66] width 131 height 29
drag, startPoint x: 324, startPoint y: 15, endPoint x: 342, endPoint y: 13, distance: 18.5
click at [325, 15] on img at bounding box center [311, 17] width 51 height 16
